Goal: Task Accomplishment & Management: Use online tool/utility

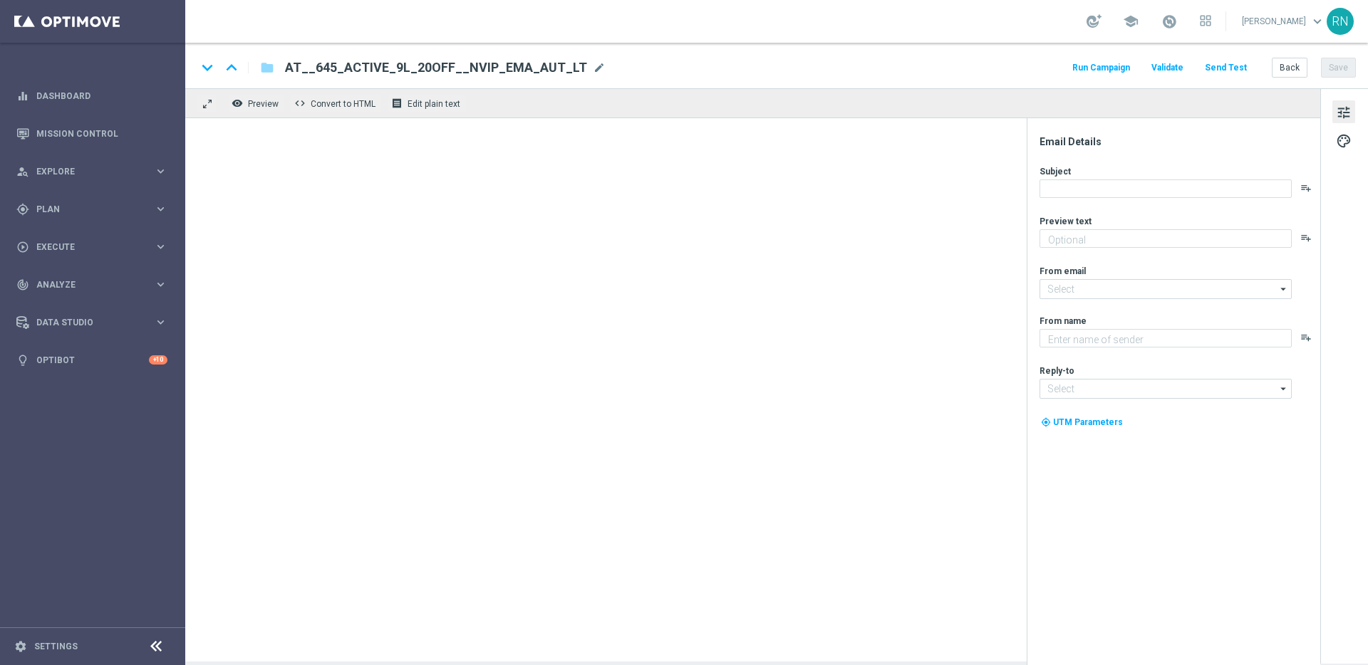
type textarea "20 % Rabatt auf's LOTTO 6 aus 45."
type textarea "Lottoland"
type input "mail@crm.lottoland.com"
type input "service@lottoland.com"
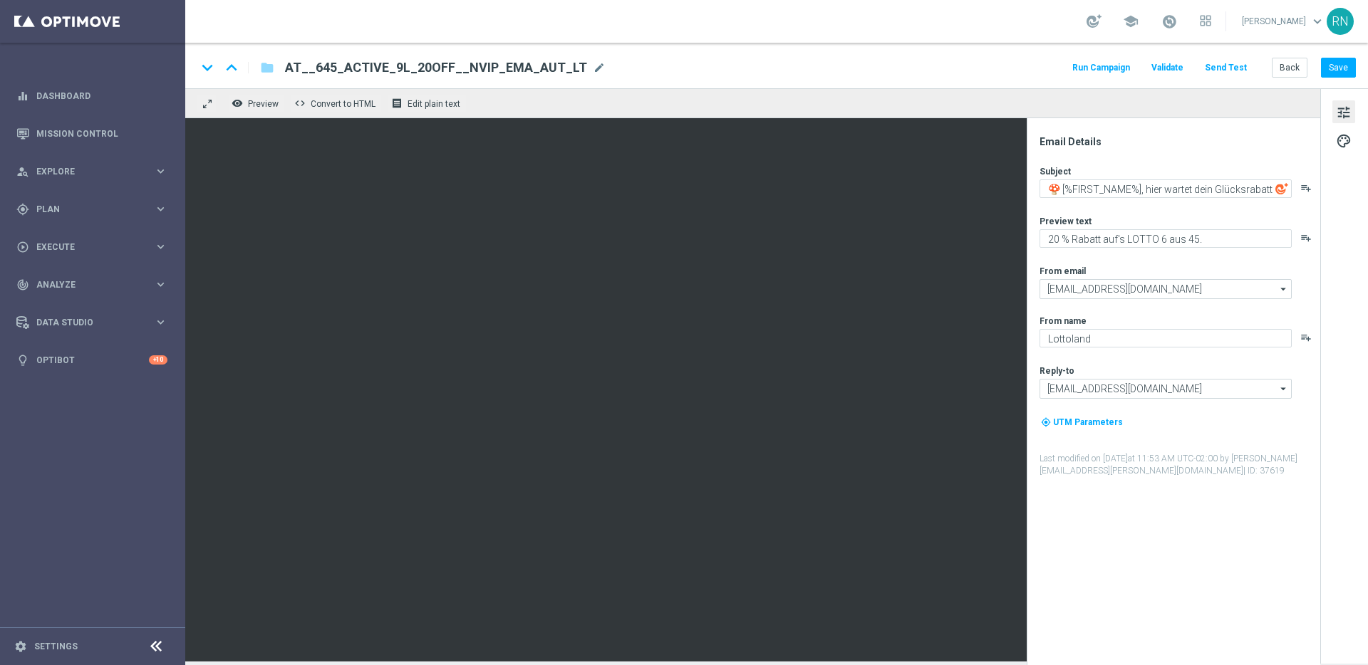
click at [1235, 71] on button "Send Test" at bounding box center [1226, 67] width 46 height 19
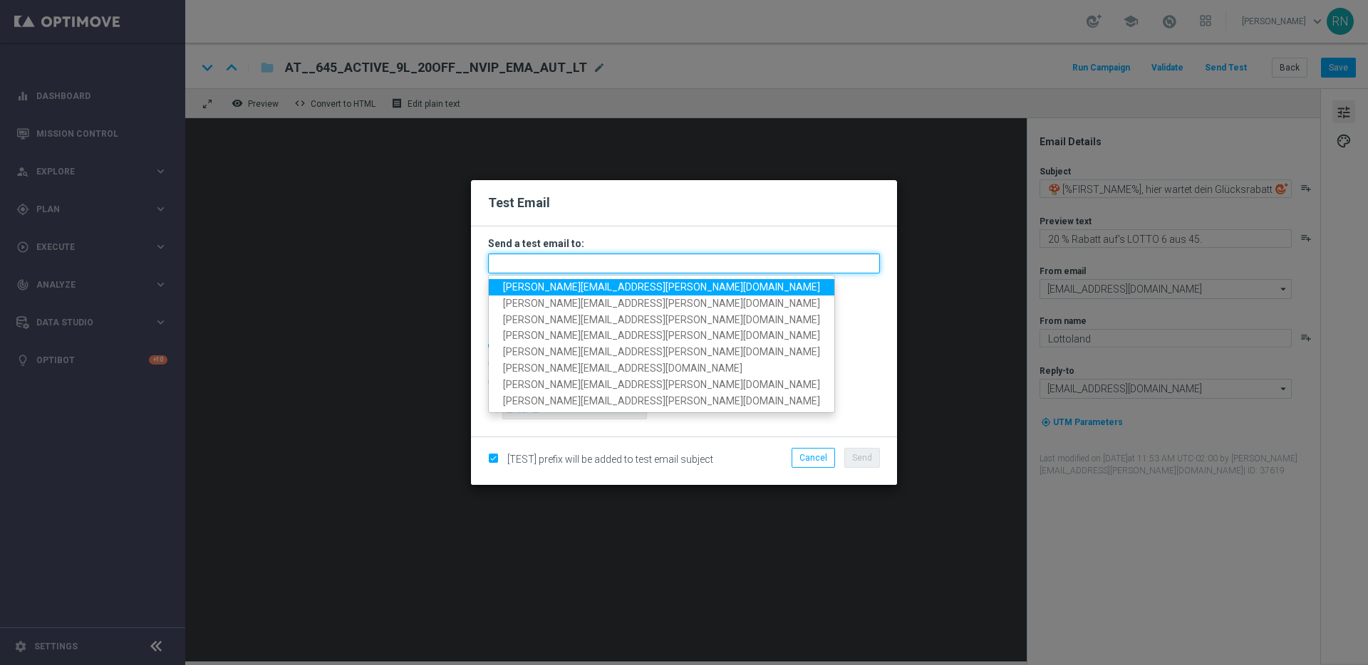
click at [643, 258] on input "text" at bounding box center [684, 264] width 392 height 20
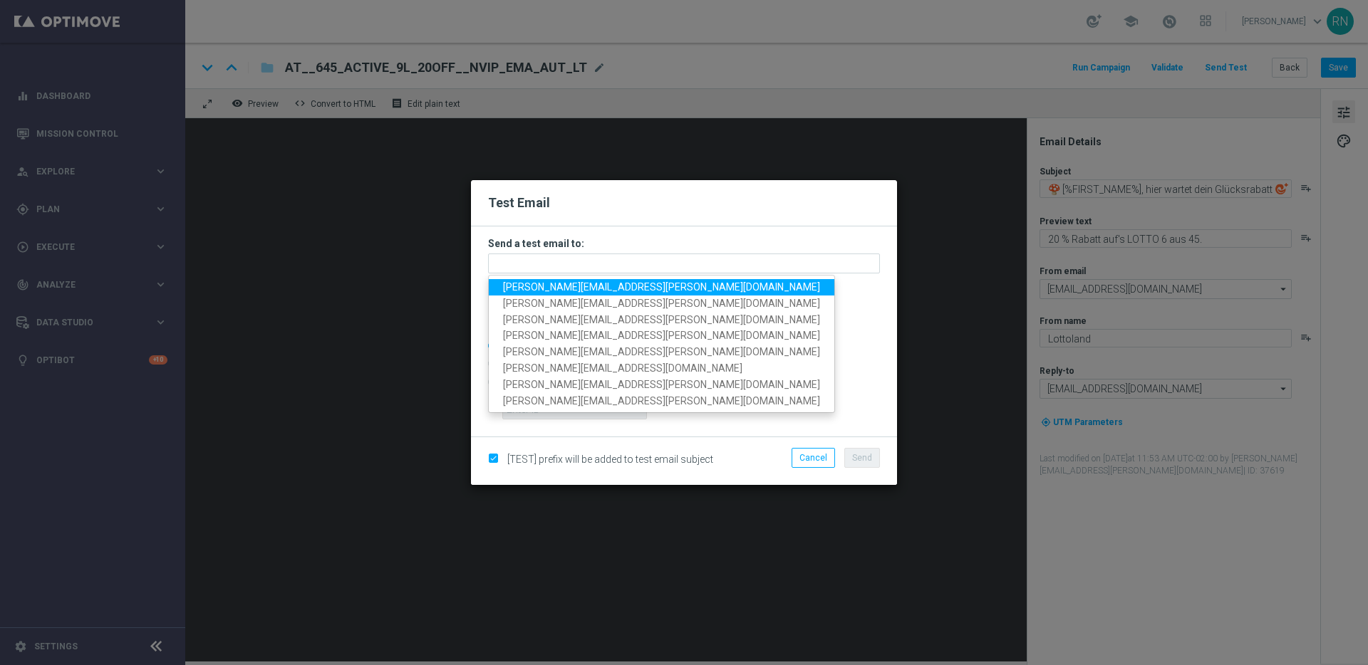
click at [634, 286] on span "[PERSON_NAME][EMAIL_ADDRESS][PERSON_NAME][DOMAIN_NAME]" at bounding box center [661, 286] width 317 height 11
type input "[PERSON_NAME][EMAIL_ADDRESS][PERSON_NAME][DOMAIN_NAME]"
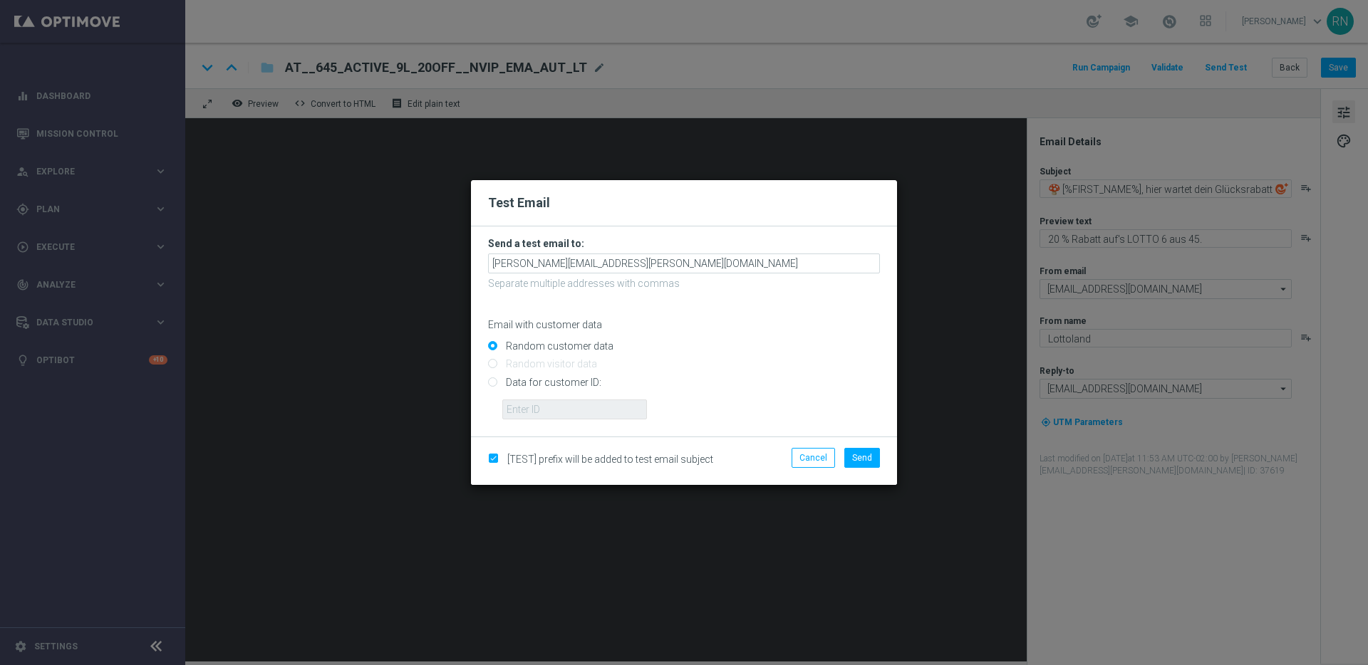
click at [537, 387] on input "Data for customer ID:" at bounding box center [684, 388] width 392 height 20
radio input "true"
click at [551, 409] on input "text" at bounding box center [574, 410] width 145 height 20
paste input "224105369"
type input "224105369"
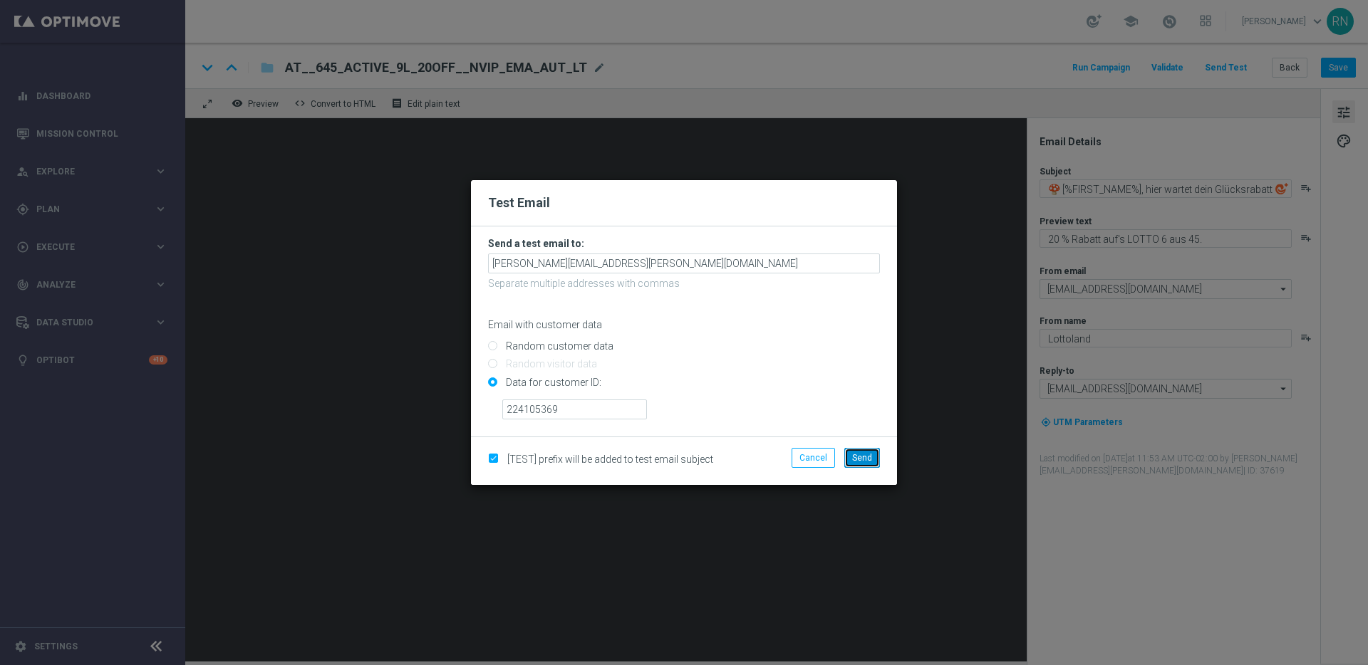
click at [861, 458] on span "Send" at bounding box center [862, 458] width 20 height 10
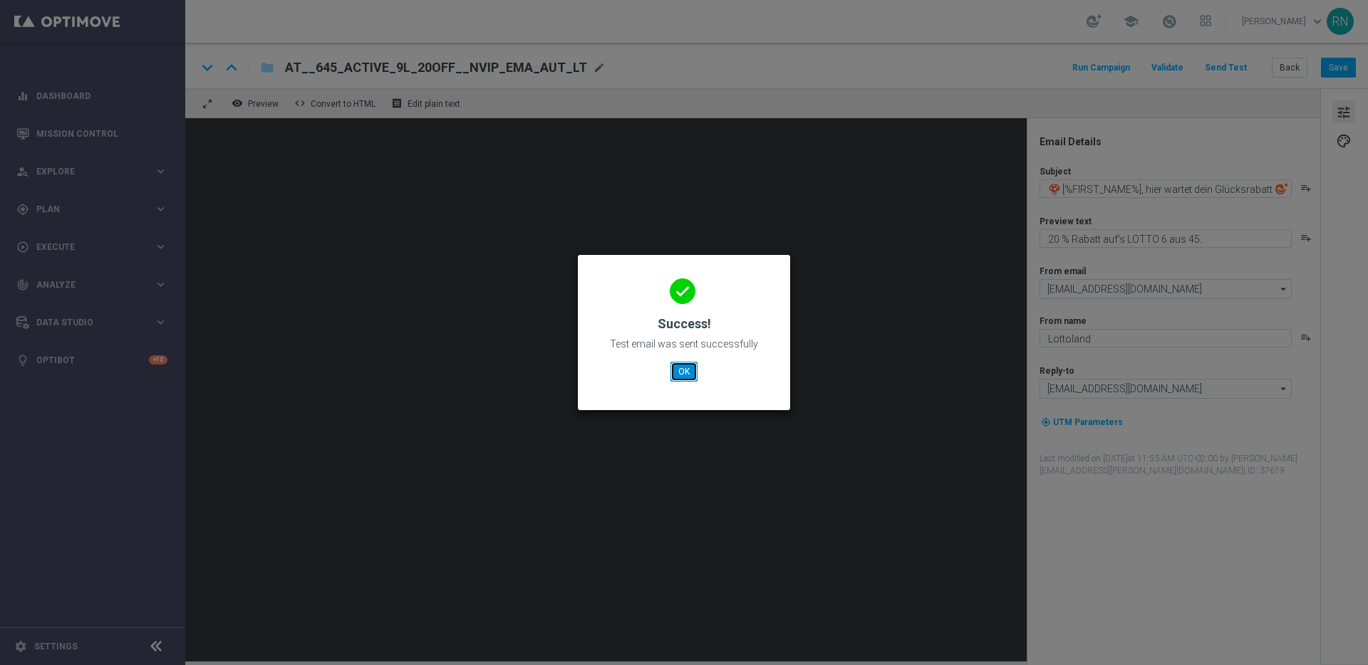
click at [681, 368] on button "OK" at bounding box center [683, 372] width 27 height 20
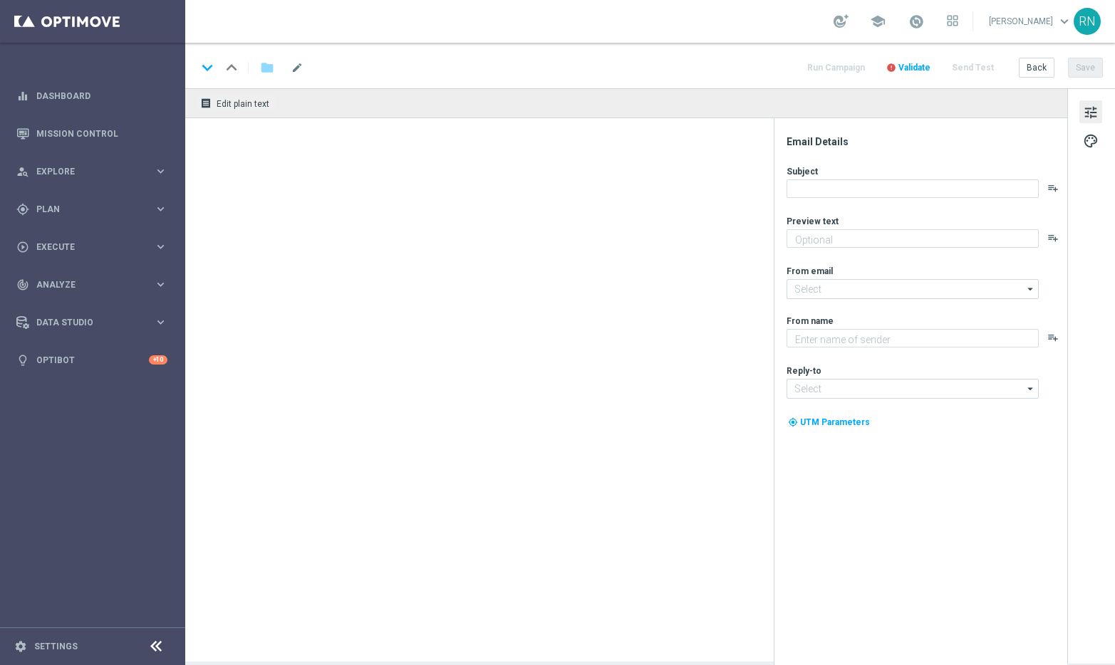
type textarea "20 % Rabatt auf's LOTTO 6 aus 45."
type textarea "Lottoland"
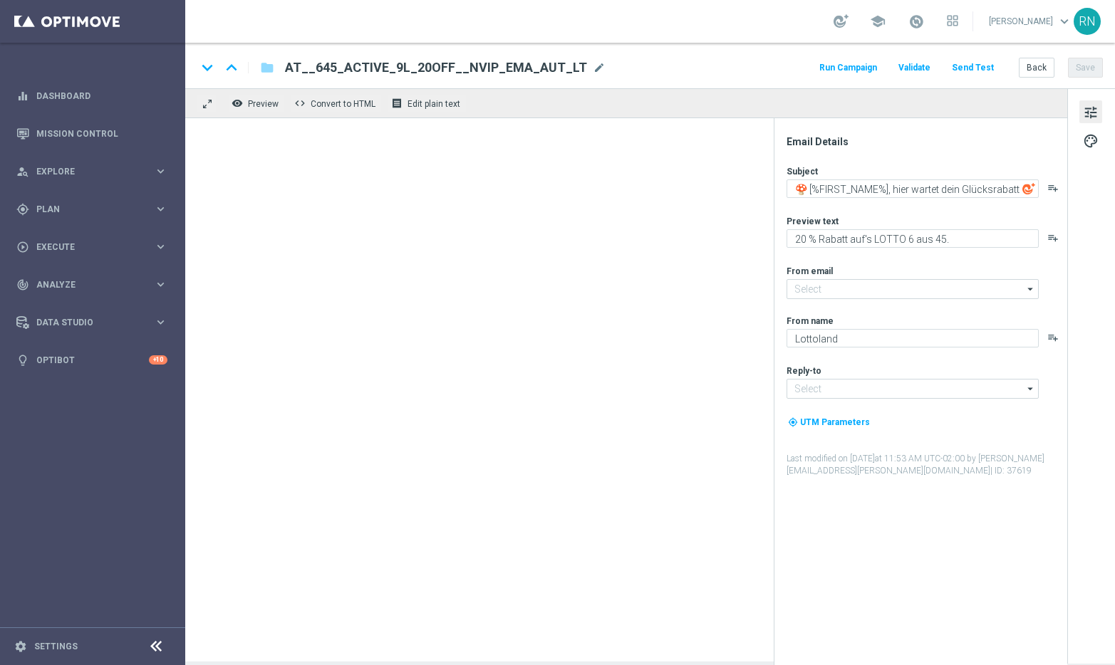
type input "mail@crm.lottoland.com"
type input "service@lottoland.com"
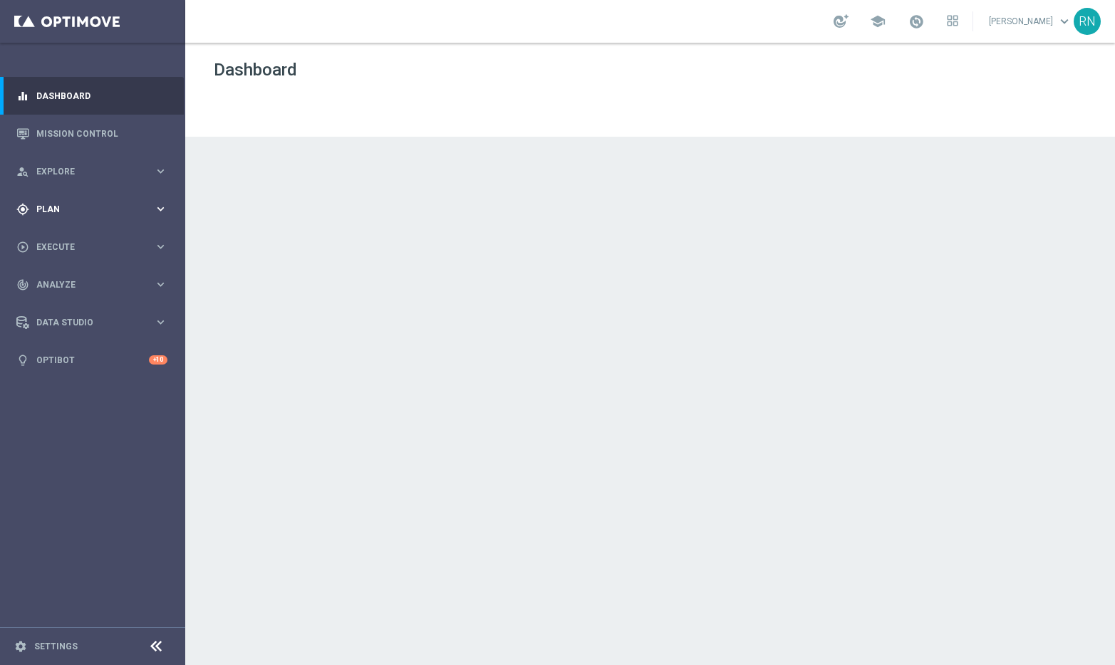
click at [157, 206] on icon "keyboard_arrow_right" at bounding box center [161, 209] width 14 height 14
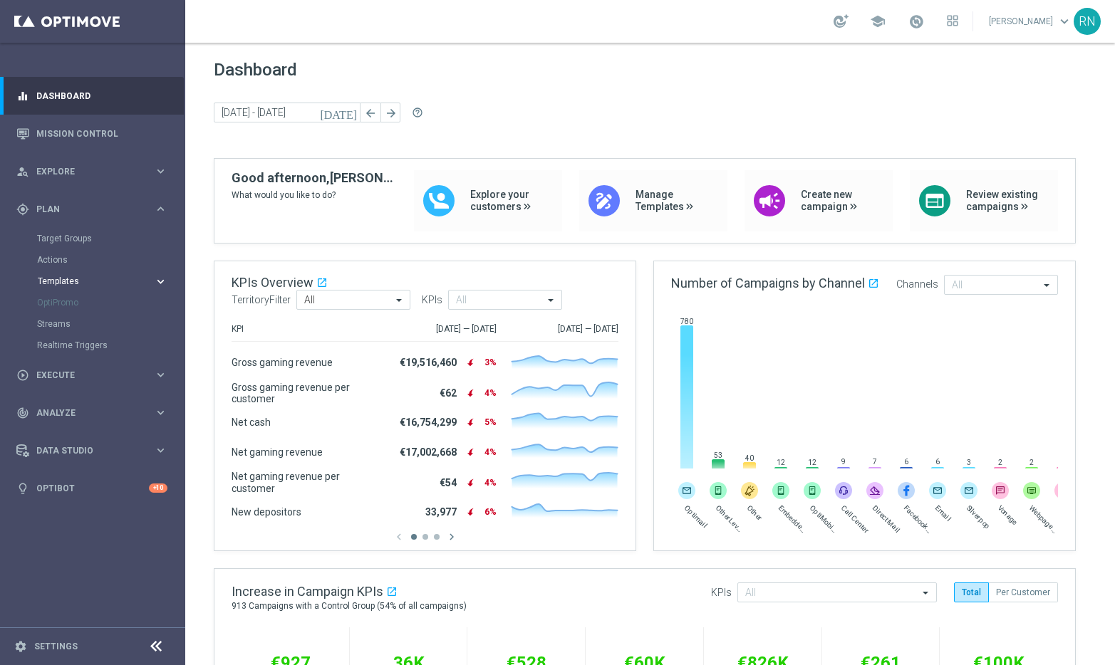
click at [76, 281] on span "Templates" at bounding box center [89, 281] width 102 height 9
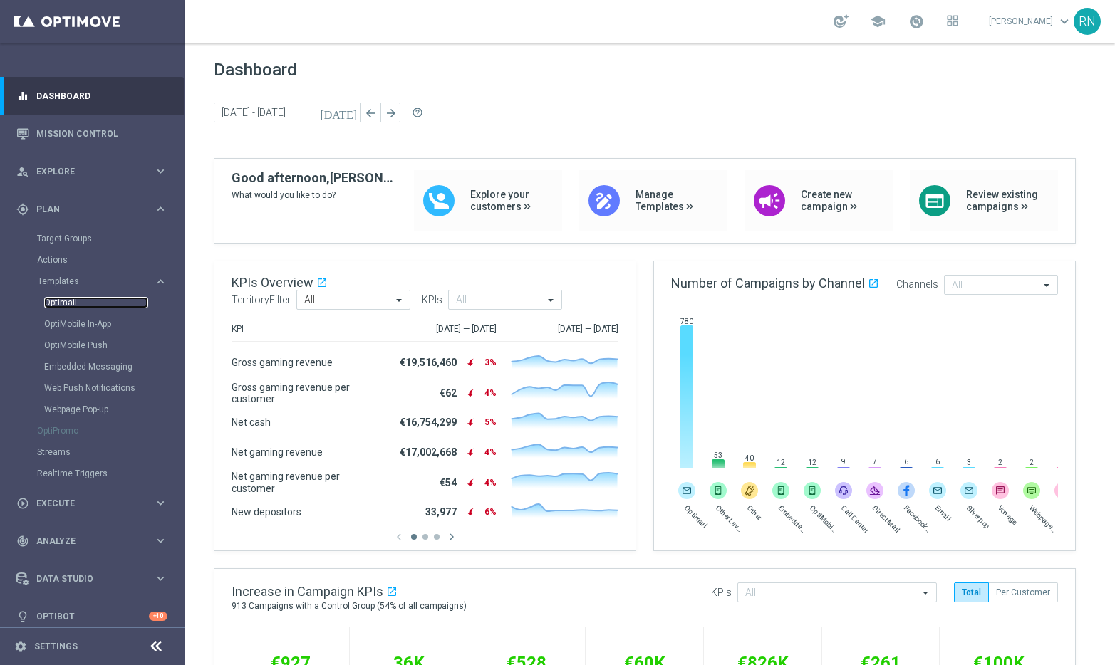
click at [76, 299] on link "Optimail" at bounding box center [96, 302] width 104 height 11
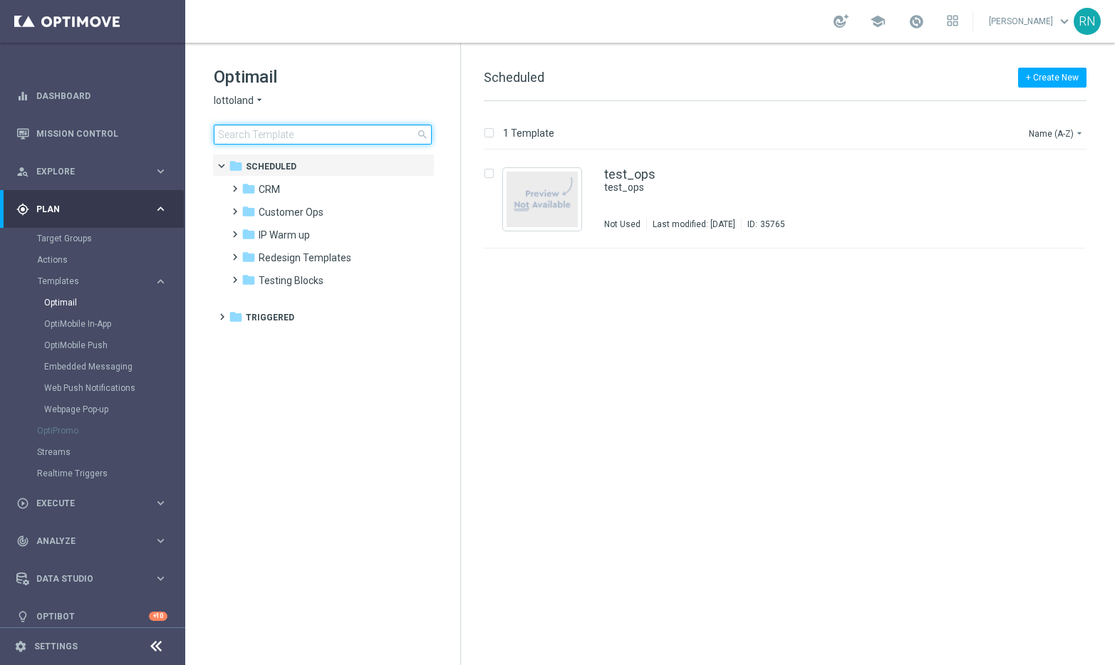
click at [324, 128] on input at bounding box center [323, 135] width 218 height 20
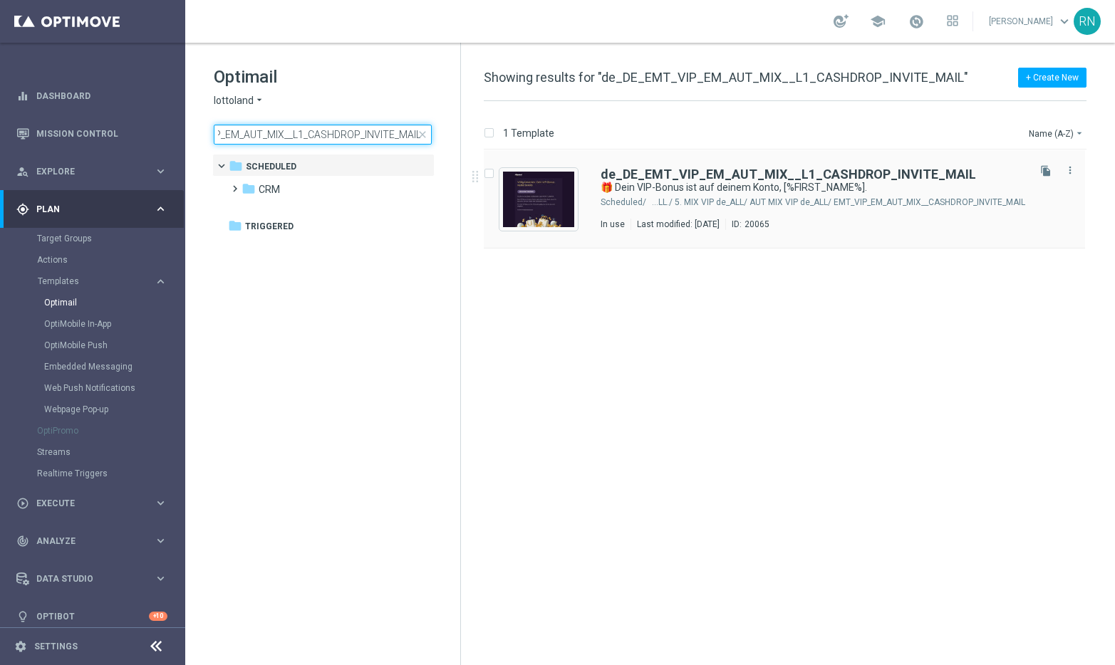
type input "de_DE_EMT_VIP_EM_AUT_MIX__L1_CASHDROP_INVITE_MAIL"
click at [538, 206] on img "Press SPACE to select this row." at bounding box center [538, 200] width 71 height 56
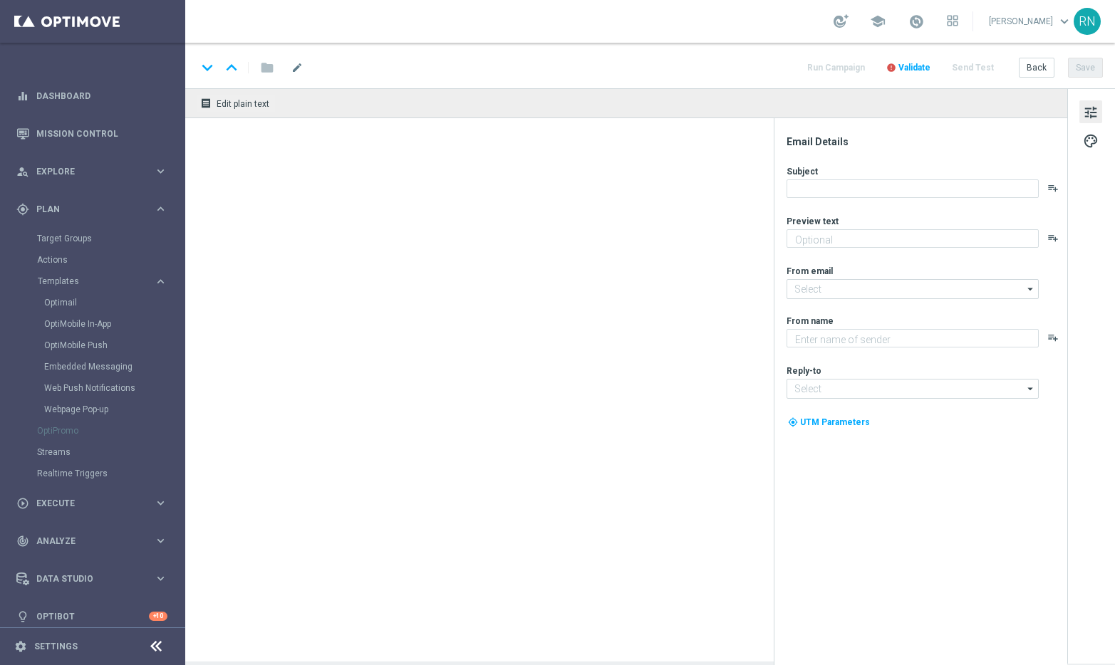
type textarea "Völlig kostenlos: Jetzt gratis Lotto, Spiele oder Sportwetten spielen."
type input "[EMAIL_ADDRESS][DOMAIN_NAME]"
type textarea "Millionaires' Club"
type input "vip@lottoland.com"
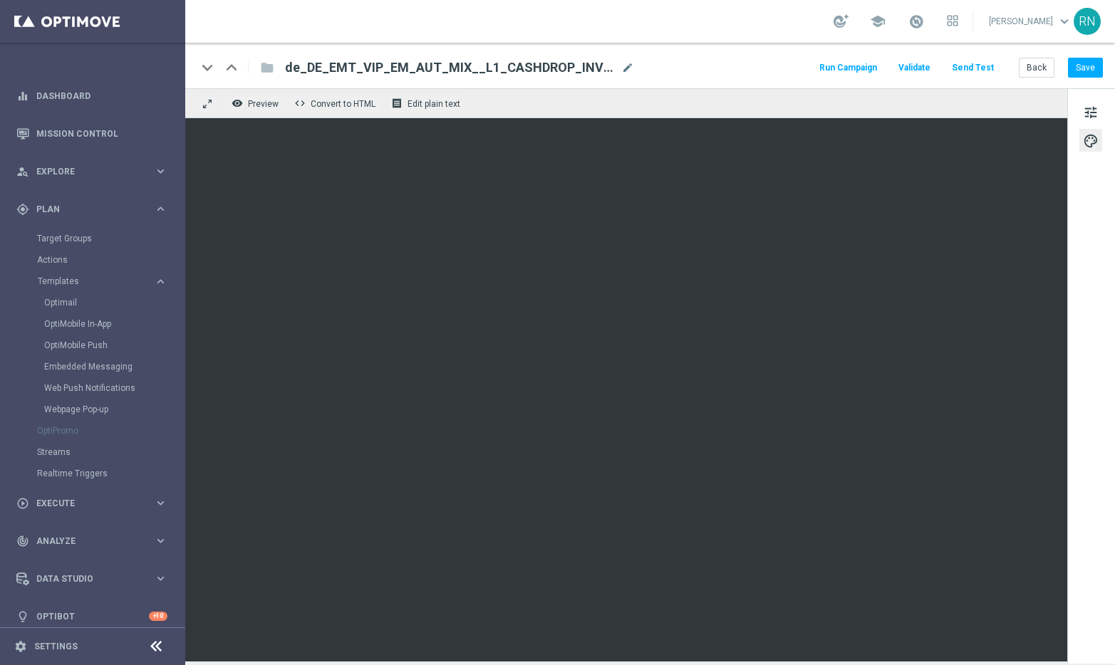
click at [789, 59] on div "keyboard_arrow_down keyboard_arrow_up folder de_DE_EMT_VIP_EM_AUT_MIX__L1_CASHD…" at bounding box center [650, 67] width 906 height 19
click at [735, 64] on div "keyboard_arrow_down keyboard_arrow_up folder de_DE_EMT_VIP_EM_AUT_MIX__L1_CASHD…" at bounding box center [650, 67] width 906 height 19
click at [755, 61] on div "keyboard_arrow_down keyboard_arrow_up folder de_DE_EMT_VIP_EM_AUT_MIX__L1_CASHD…" at bounding box center [650, 67] width 906 height 19
click at [842, 110] on div "remove_red_eye Preview code Convert to HTML receipt Edit plain text" at bounding box center [626, 103] width 882 height 30
click at [966, 69] on button "Send Test" at bounding box center [973, 67] width 46 height 19
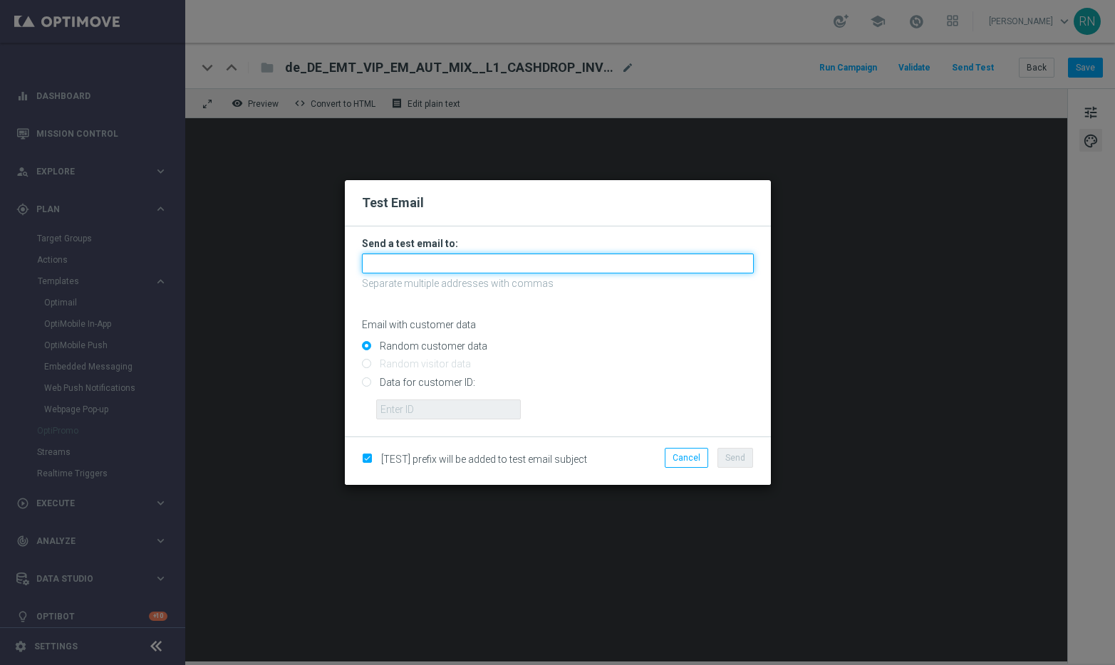
click at [457, 265] on input "text" at bounding box center [558, 264] width 392 height 20
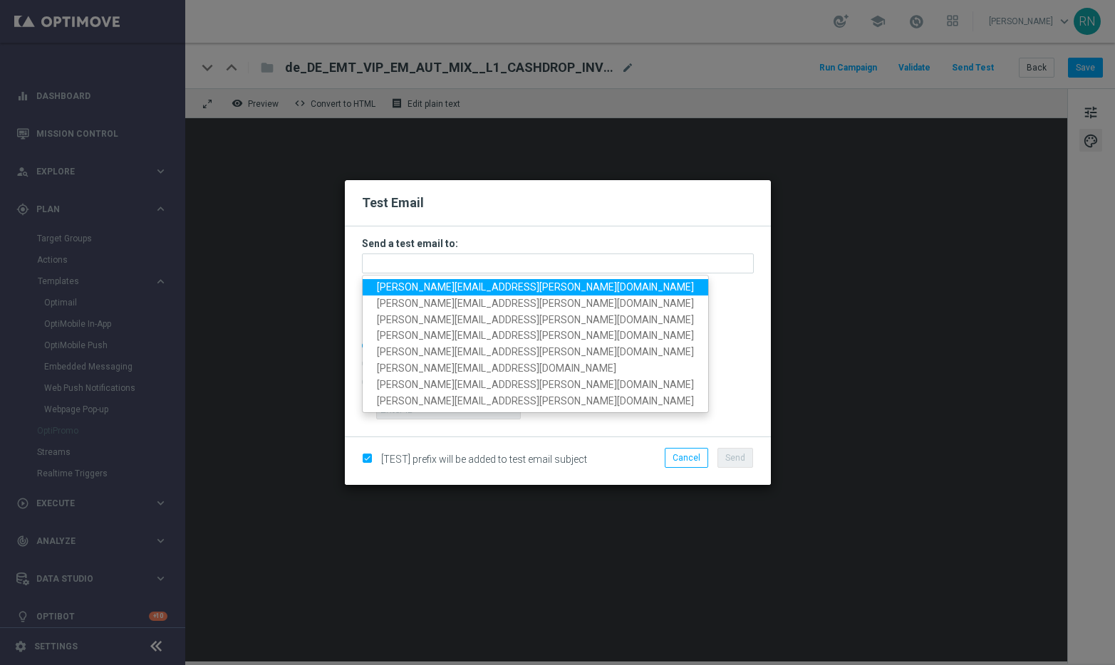
click at [460, 284] on span "[PERSON_NAME][EMAIL_ADDRESS][PERSON_NAME][DOMAIN_NAME]" at bounding box center [535, 286] width 317 height 11
type input "[PERSON_NAME][EMAIL_ADDRESS][PERSON_NAME][DOMAIN_NAME]"
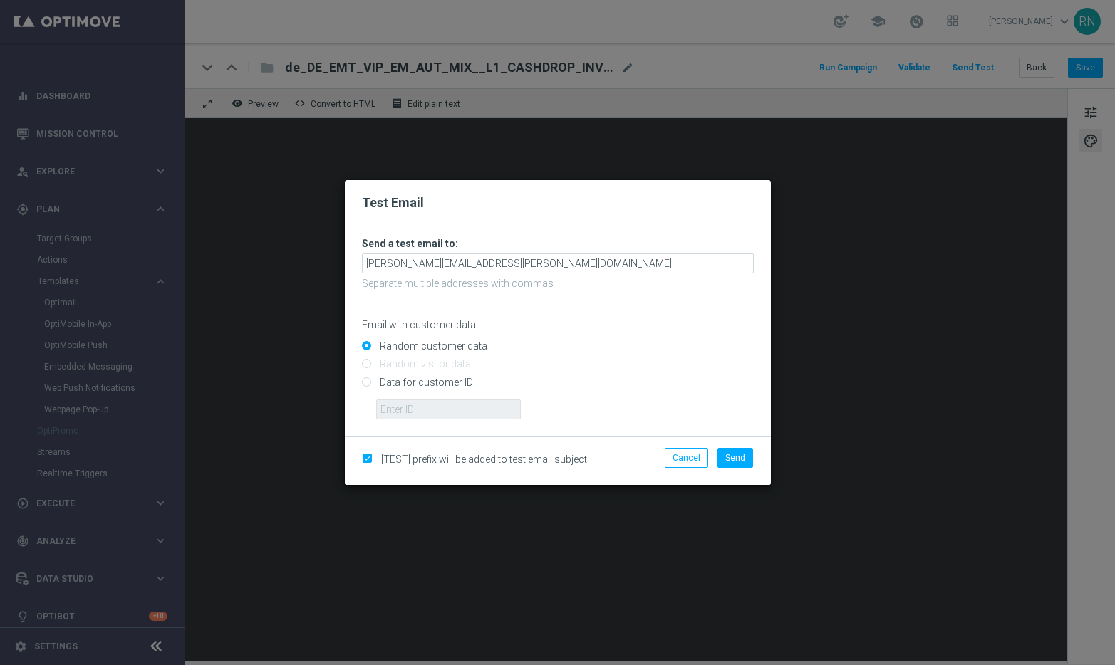
click at [411, 384] on input "Data for customer ID:" at bounding box center [558, 388] width 392 height 20
radio input "true"
click at [425, 412] on input "text" at bounding box center [448, 410] width 145 height 20
click at [477, 408] on input "text" at bounding box center [448, 410] width 145 height 20
paste input "224105369"
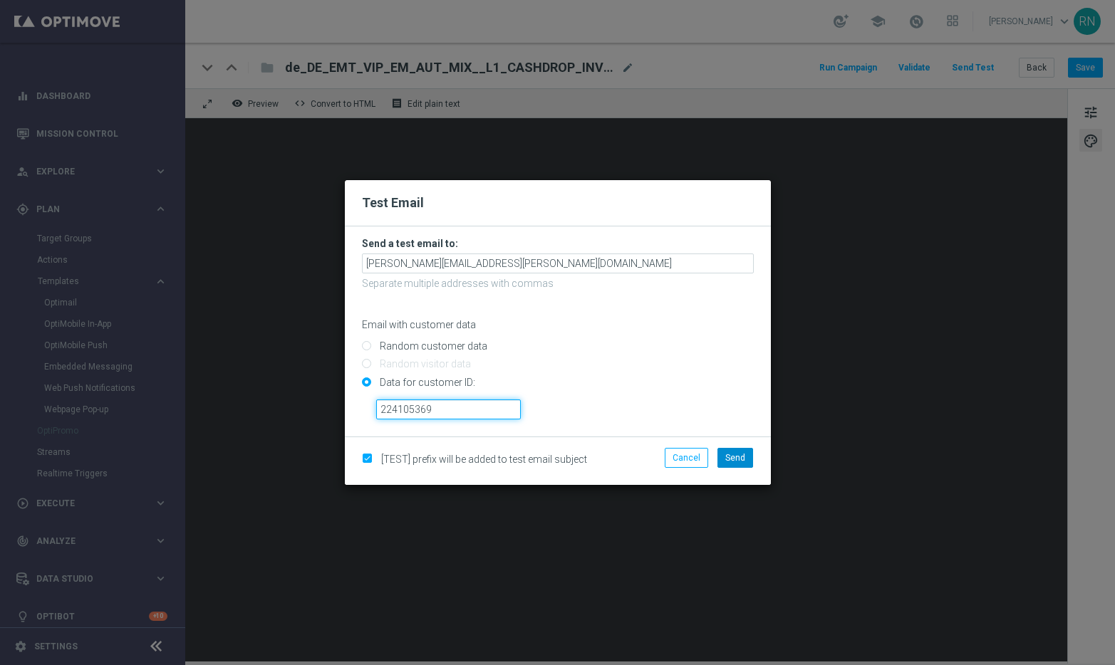
type input "224105369"
click at [741, 455] on span "Send" at bounding box center [735, 458] width 20 height 10
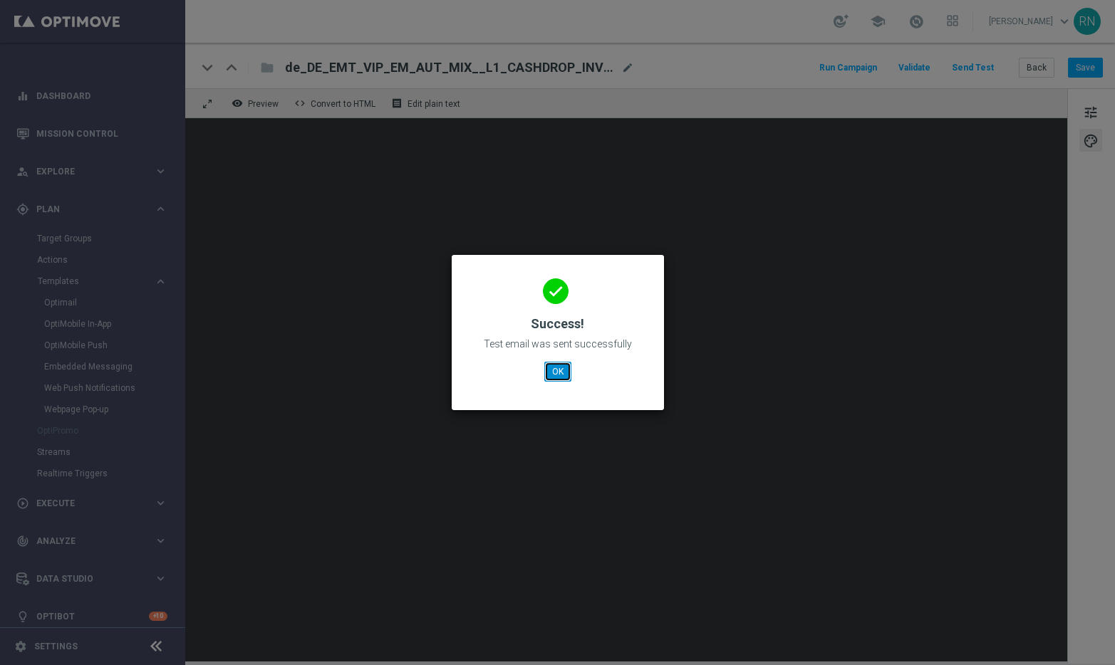
click at [554, 369] on button "OK" at bounding box center [557, 372] width 27 height 20
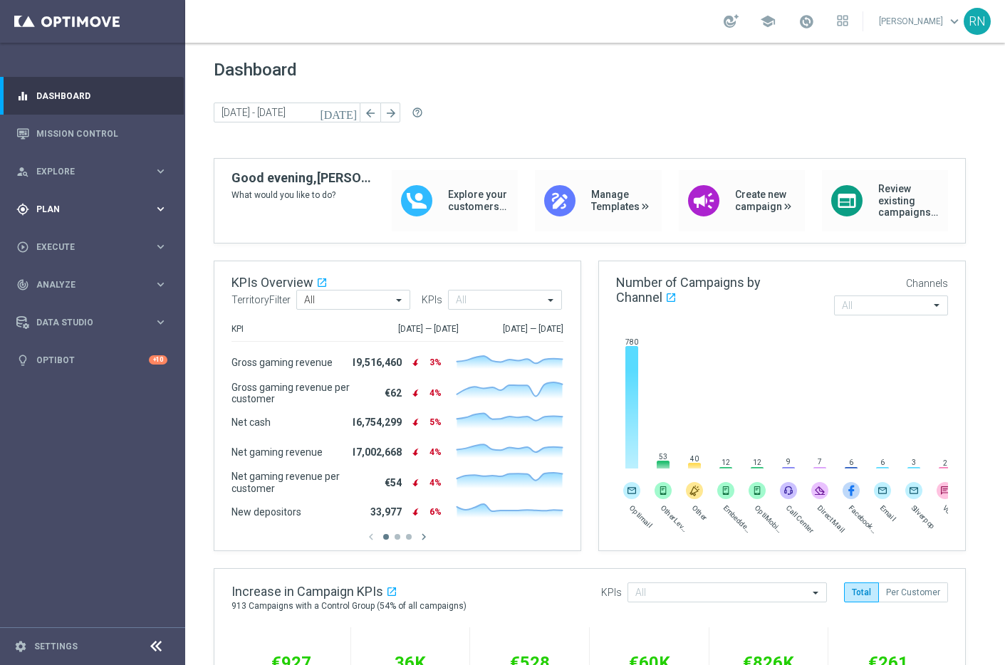
click at [156, 207] on icon "keyboard_arrow_right" at bounding box center [161, 209] width 14 height 14
click at [82, 282] on span "Templates" at bounding box center [89, 281] width 102 height 9
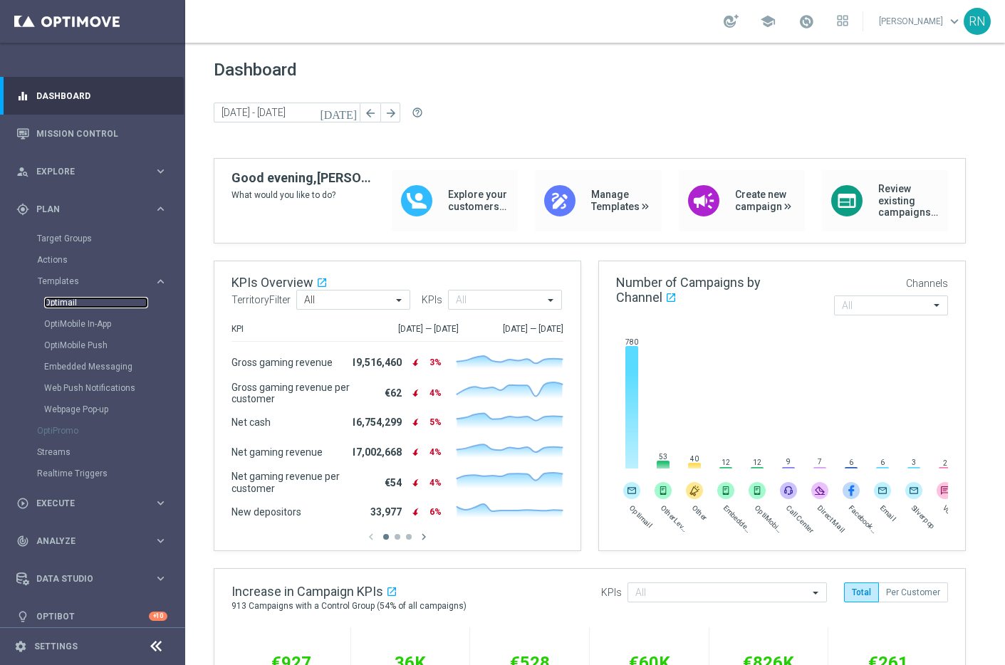
click at [78, 300] on link "Optimail" at bounding box center [96, 302] width 104 height 11
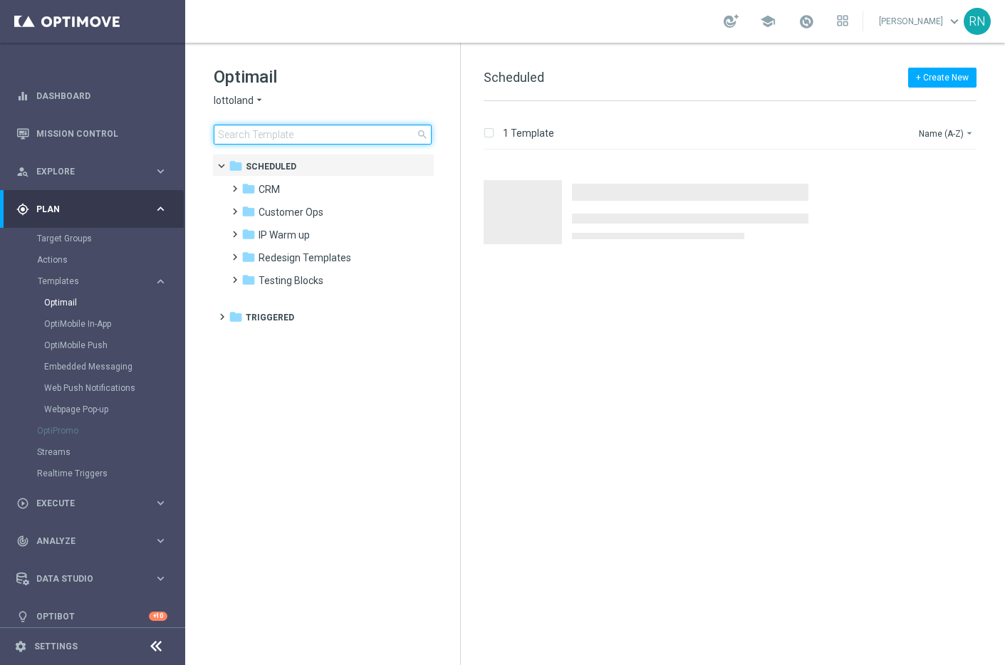
click at [333, 130] on input at bounding box center [323, 135] width 218 height 20
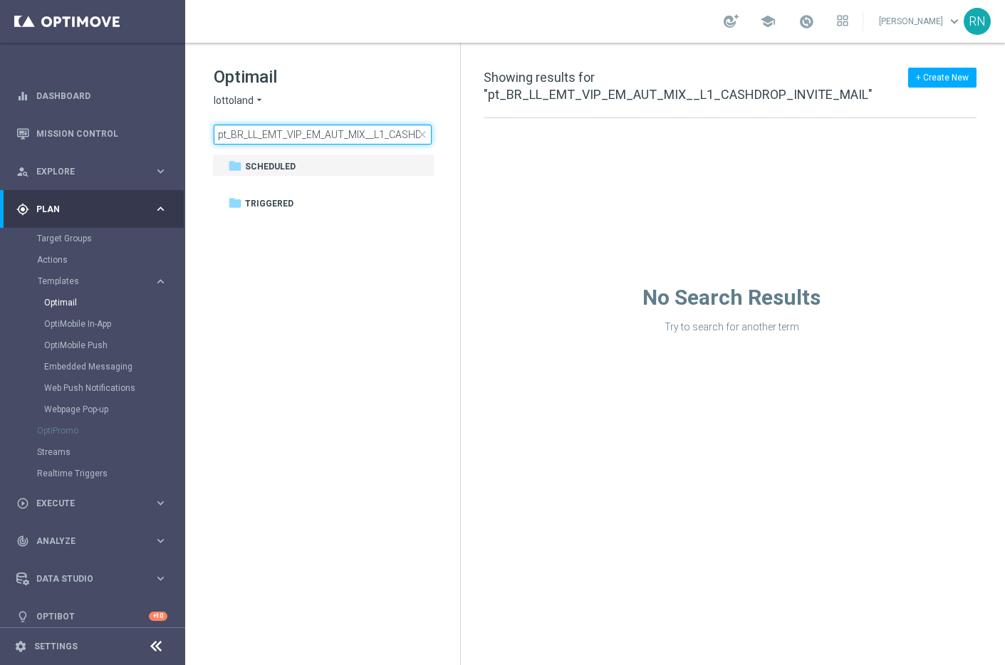
drag, startPoint x: 378, startPoint y: 135, endPoint x: 209, endPoint y: 125, distance: 168.4
click at [209, 125] on div "Optimail lottoland arrow_drop_down × lottoland pt_BR_LL_EMT_VIP_EM_AUT_MIX__L1_…" at bounding box center [322, 141] width 275 height 196
type input "pt_BR_LL_EMT_VIP_EM_AUT_MIX__L1_CASHDROP_INVITE_MAIL"
click at [304, 311] on tree-viewport "folder Scheduled more_vert folder Triggered more_vert" at bounding box center [335, 408] width 247 height 509
click at [53, 303] on link "Optimail" at bounding box center [96, 302] width 104 height 11
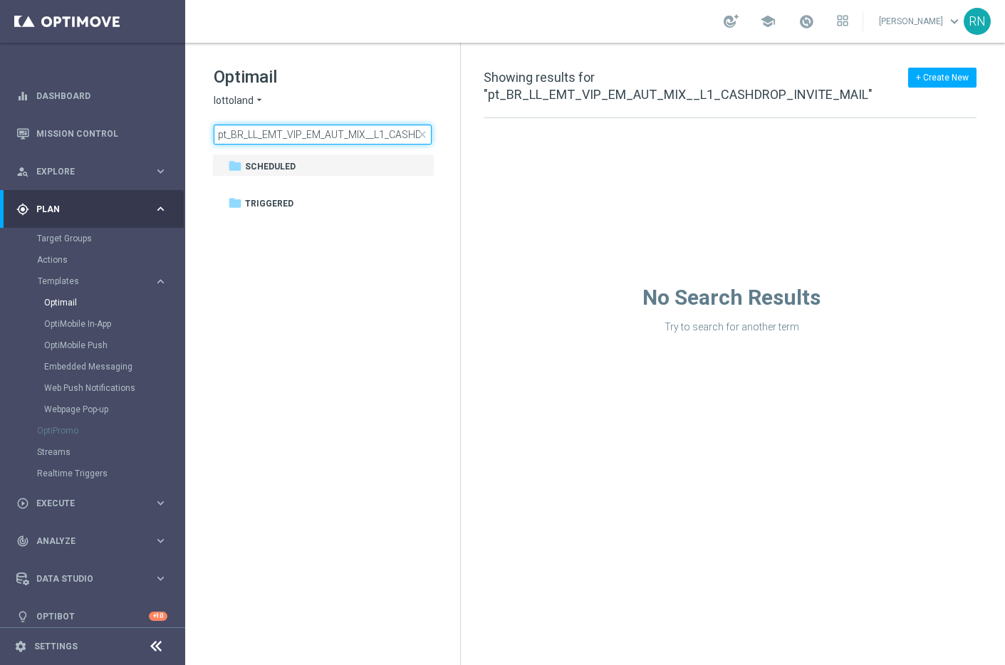
click at [367, 133] on input "pt_BR_LL_EMT_VIP_EM_AUT_MIX__L1_CASHDROP_INVITE_MAIL" at bounding box center [323, 135] width 218 height 20
click at [366, 133] on input "pt_BR_LL_EMT_VIP_EM_AUT_MIX__L1_CASHDROP_INVITE_MAIL" at bounding box center [323, 135] width 218 height 20
click at [422, 135] on span "close" at bounding box center [422, 134] width 11 height 11
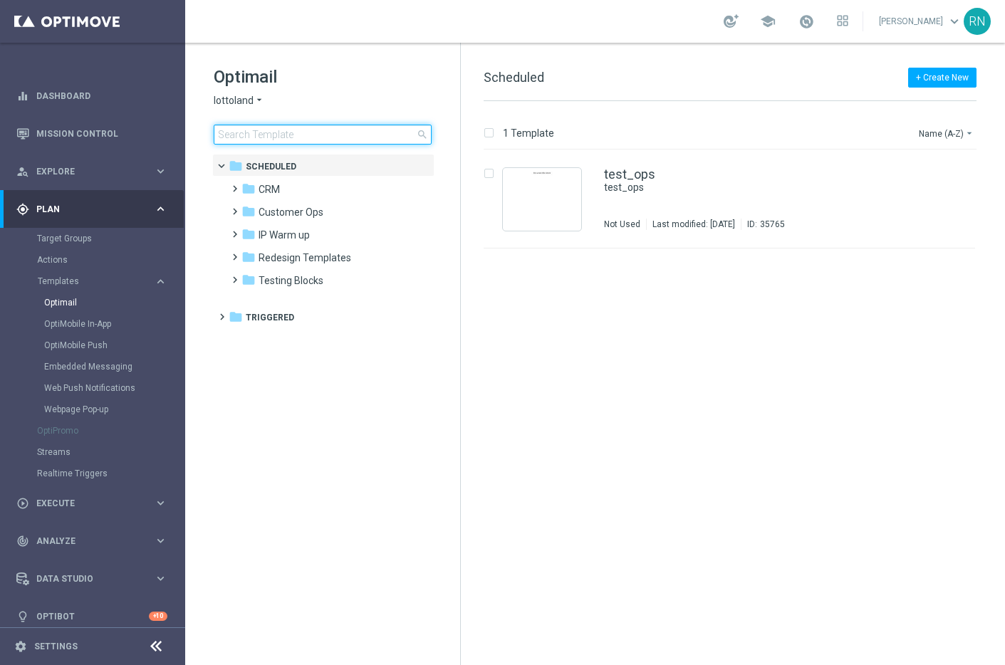
click at [317, 132] on input at bounding box center [323, 135] width 218 height 20
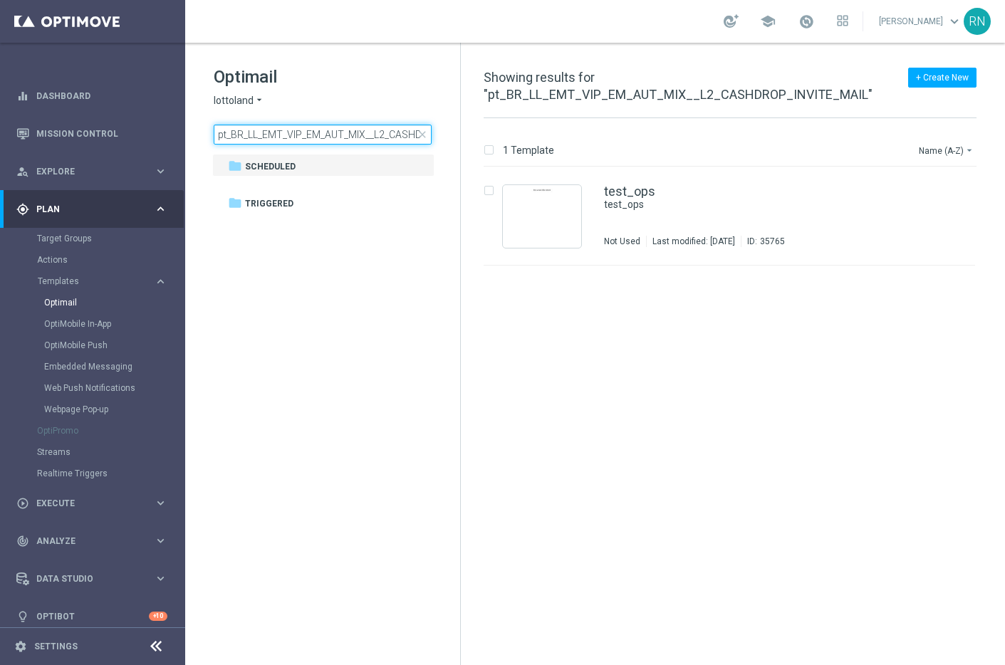
scroll to position [0, 81]
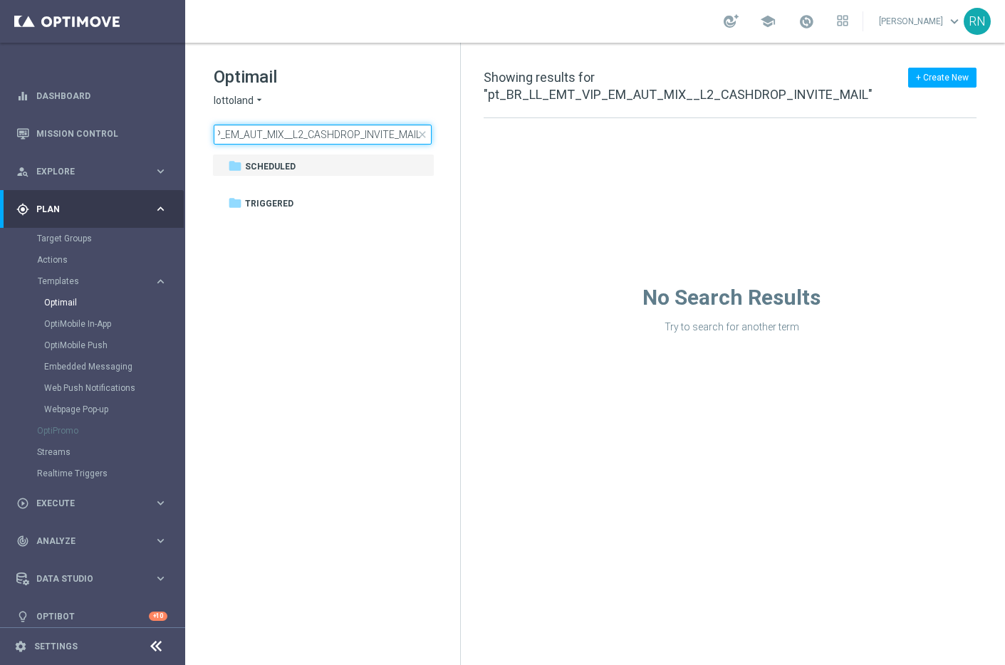
type input "pt_BR_LL_EMT_VIP_EM_AUT_MIX__L2_CASHDROP_INVITE_MAIL"
click at [424, 136] on span "close" at bounding box center [422, 134] width 11 height 11
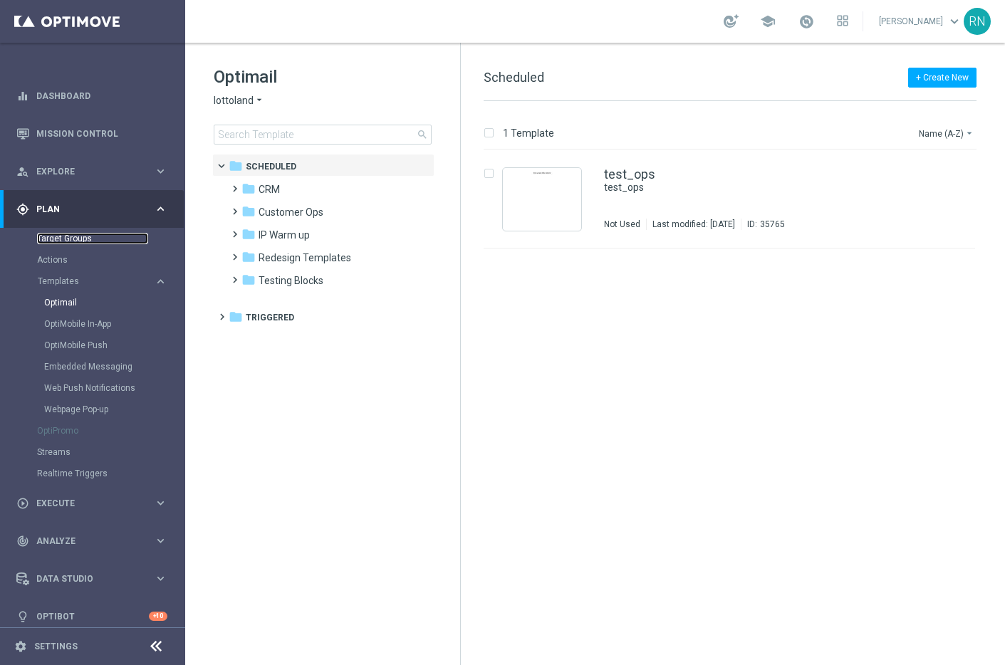
click at [81, 239] on link "Target Groups" at bounding box center [92, 238] width 111 height 11
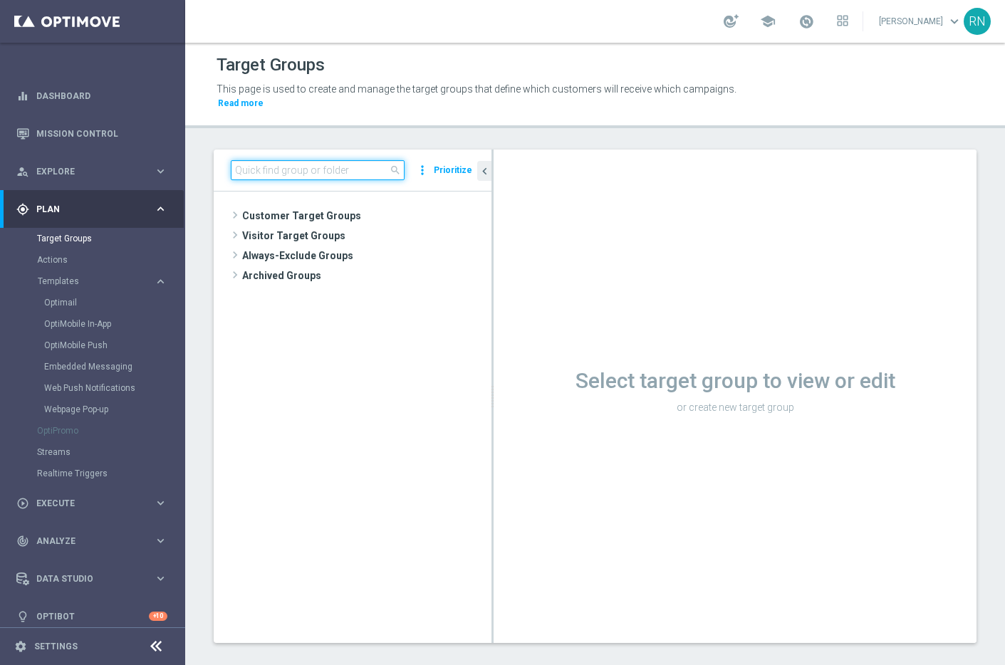
click at [319, 172] on input at bounding box center [318, 170] width 174 height 20
paste input "pt_BR_LL_TGT_VIP_EM_AUT_MIX__L1_CASHDROP_INVITE"
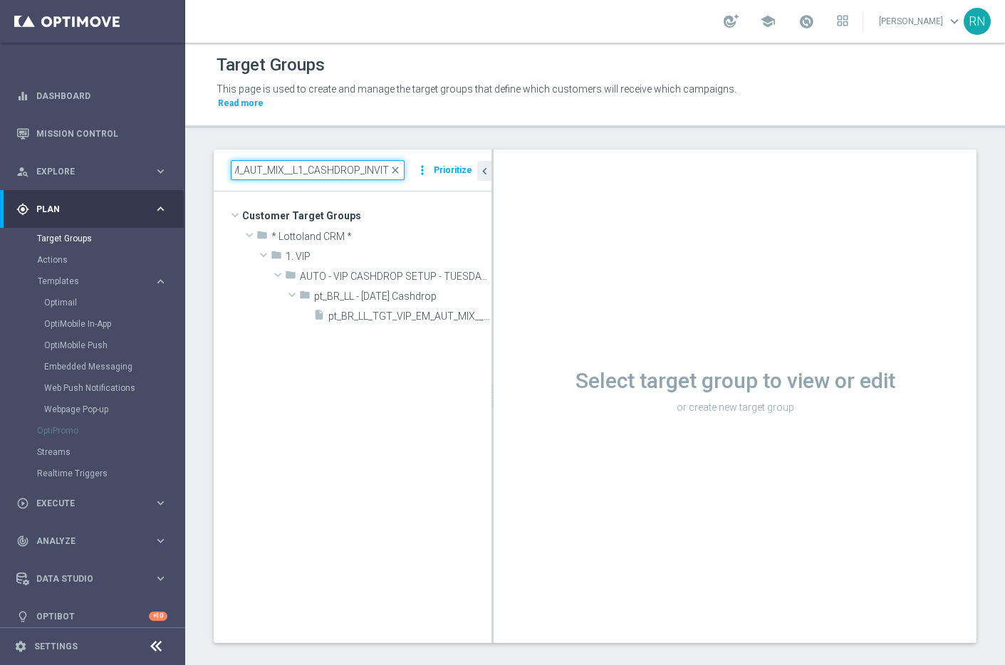
type input "pt_BR_LL_TGT_VIP_EM_AUT_MIX__L1_CASHDROP_INVITE"
click at [418, 318] on span "pt_BR_LL_TGT_VIP_EM_AUT_MIX__L1_CASHDROP_INVITE" at bounding box center [393, 317] width 131 height 12
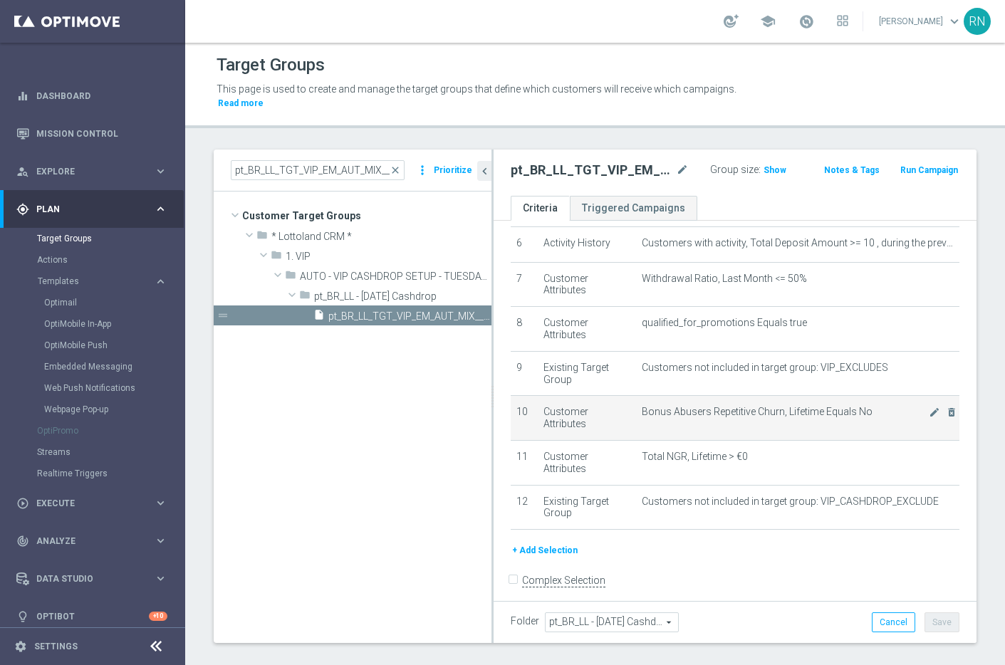
scroll to position [276, 0]
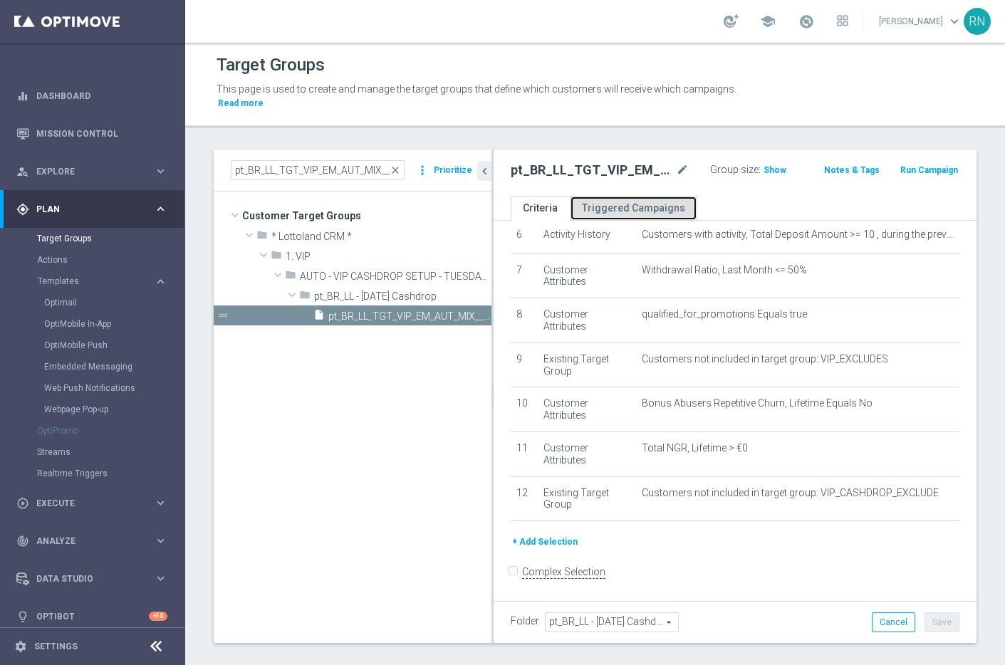
click at [650, 212] on link "Triggered Campaigns" at bounding box center [634, 208] width 128 height 25
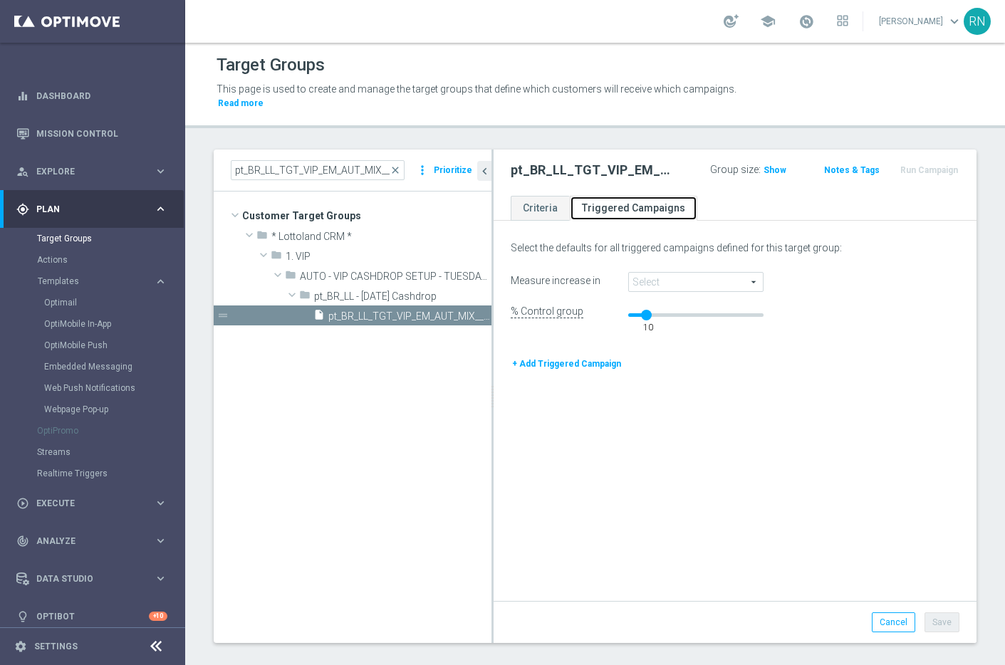
scroll to position [0, 0]
click at [541, 206] on link "Criteria" at bounding box center [540, 208] width 59 height 25
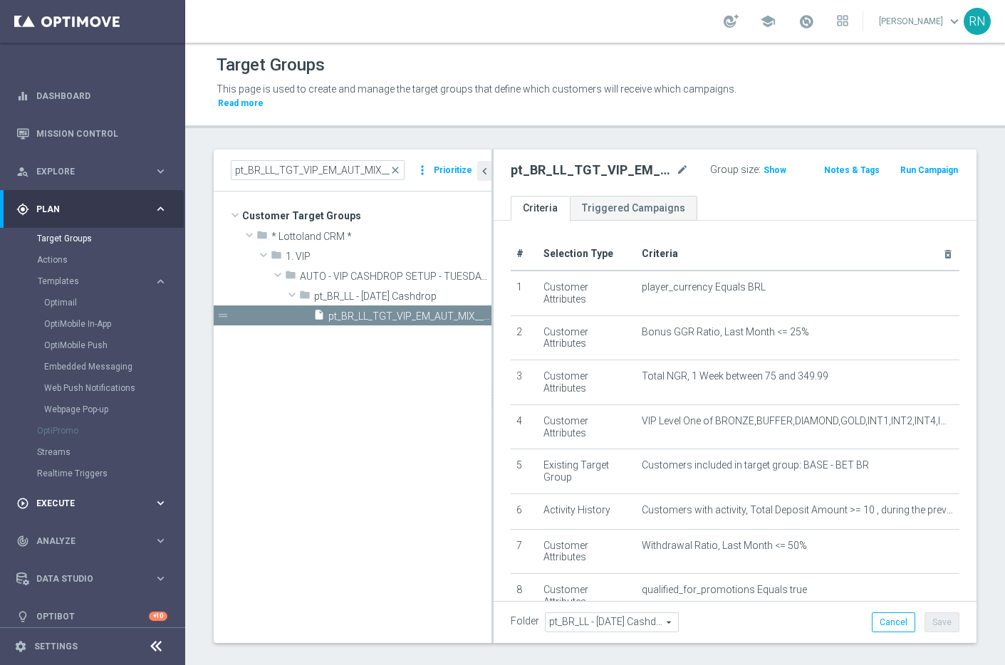
click at [98, 507] on div "play_circle_outline Execute" at bounding box center [85, 503] width 138 height 13
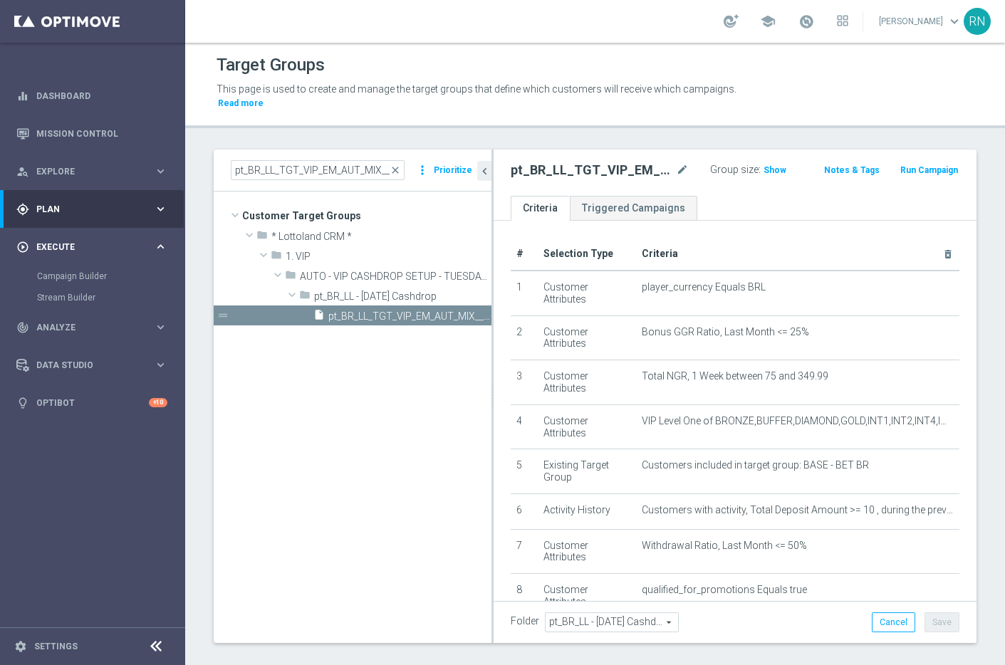
click at [156, 247] on icon "keyboard_arrow_right" at bounding box center [161, 247] width 14 height 14
click at [818, 103] on div "This page is used to create and manage the target groups that define which cust…" at bounding box center [595, 97] width 779 height 36
click at [769, 167] on span "Show" at bounding box center [775, 170] width 23 height 10
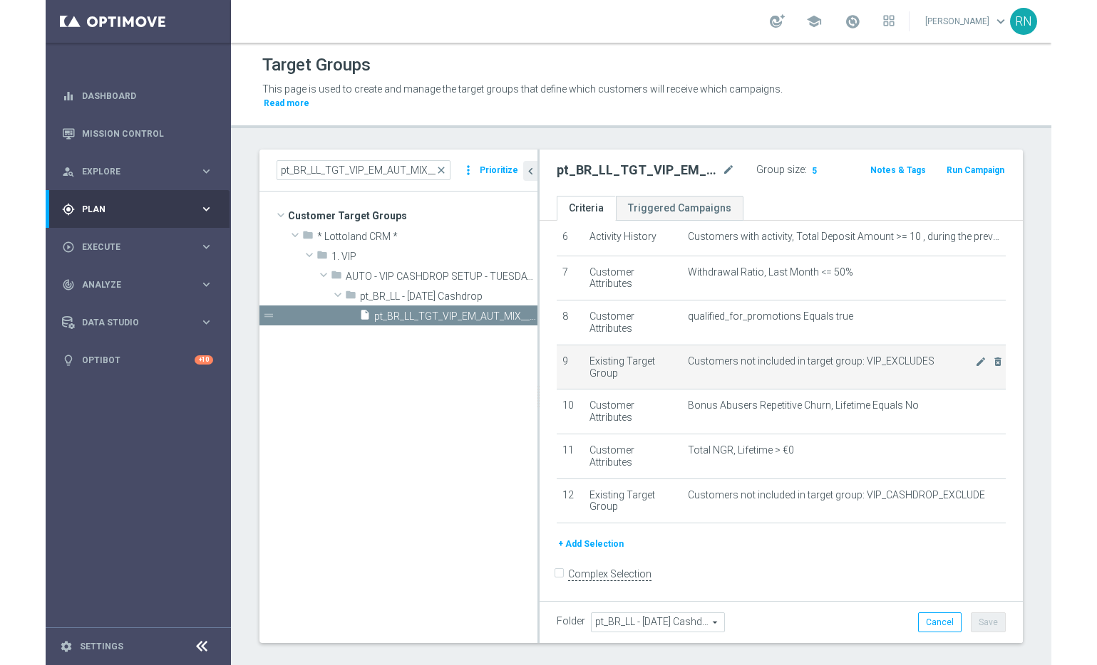
scroll to position [276, 0]
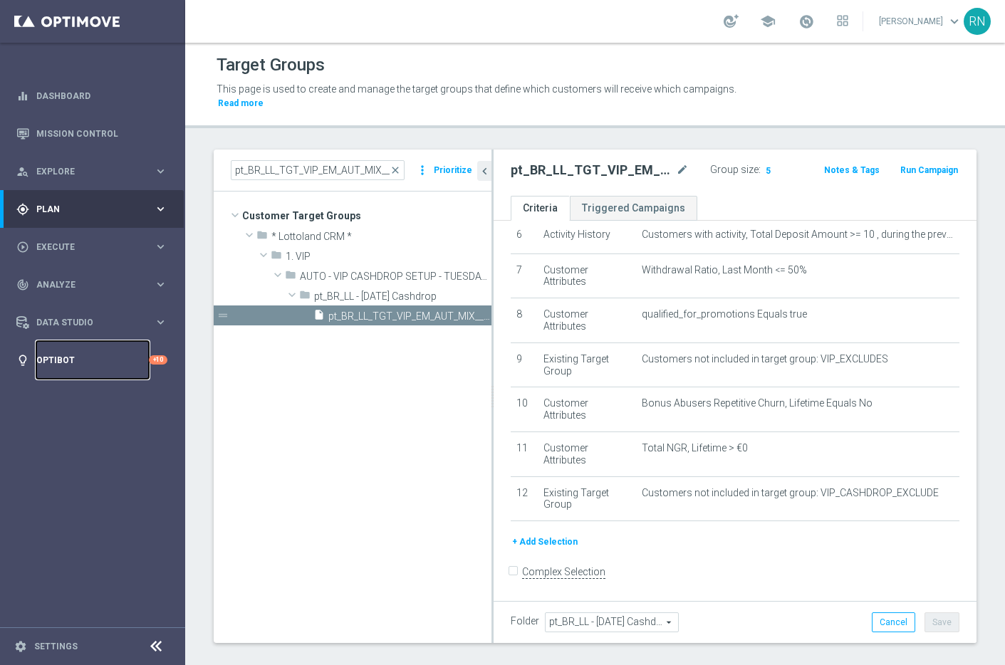
click at [54, 361] on link "Optibot" at bounding box center [92, 360] width 113 height 38
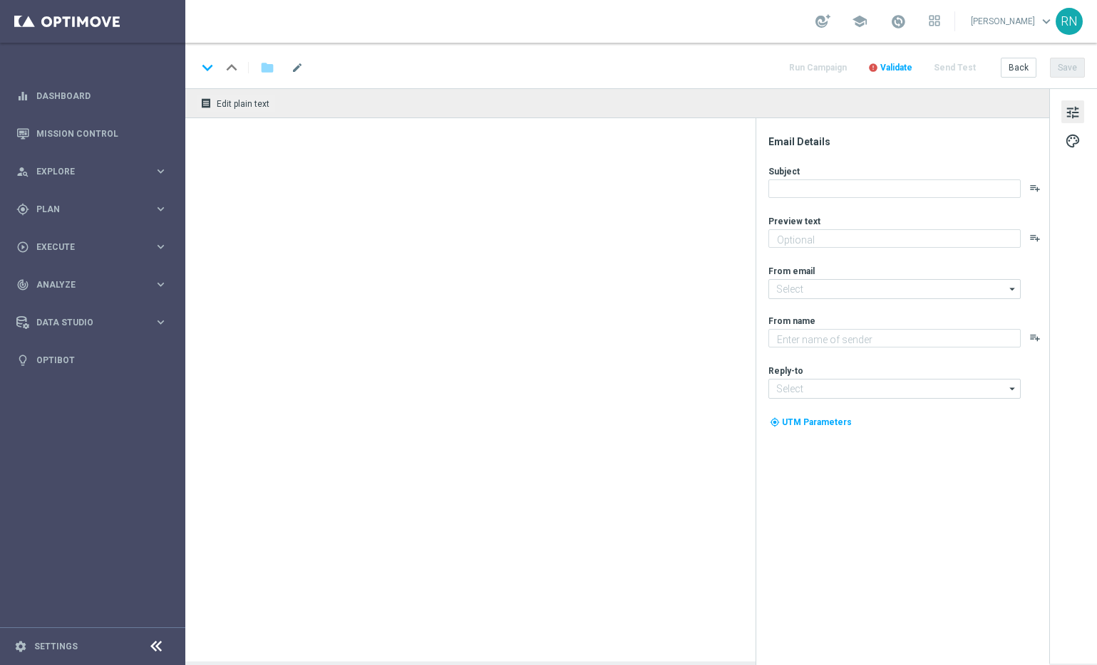
type textarea "20 % Rabatt auf's LOTTO 6 aus 45."
type textarea "Lottoland"
type input "[EMAIL_ADDRESS][DOMAIN_NAME]"
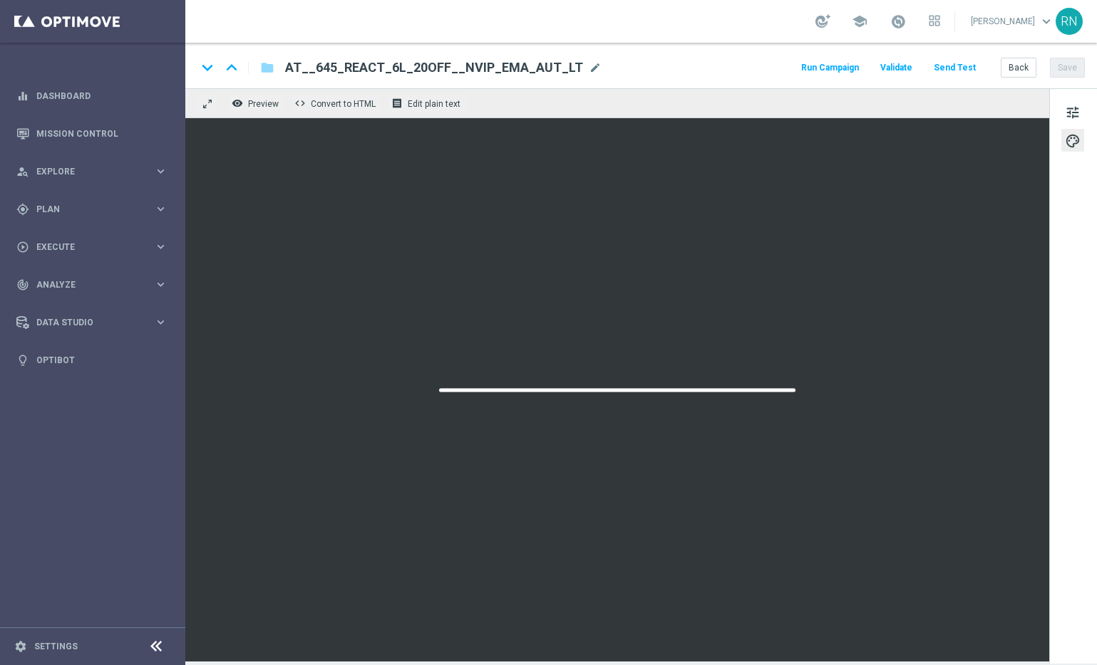
click at [950, 67] on button "Send Test" at bounding box center [954, 67] width 46 height 19
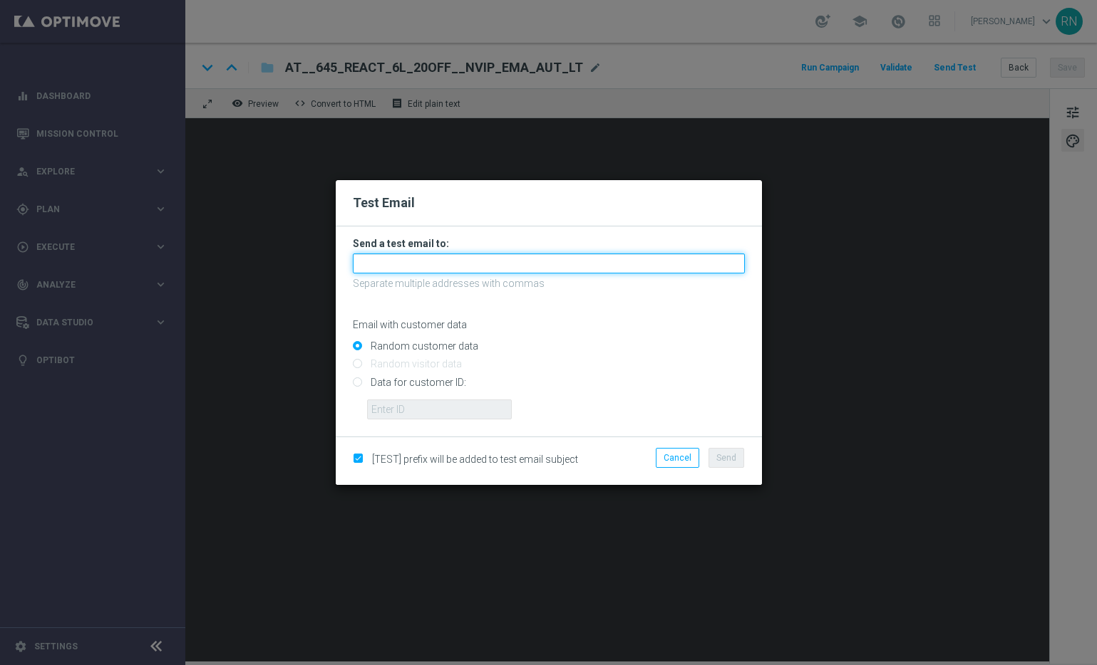
click at [447, 263] on input "text" at bounding box center [549, 264] width 392 height 20
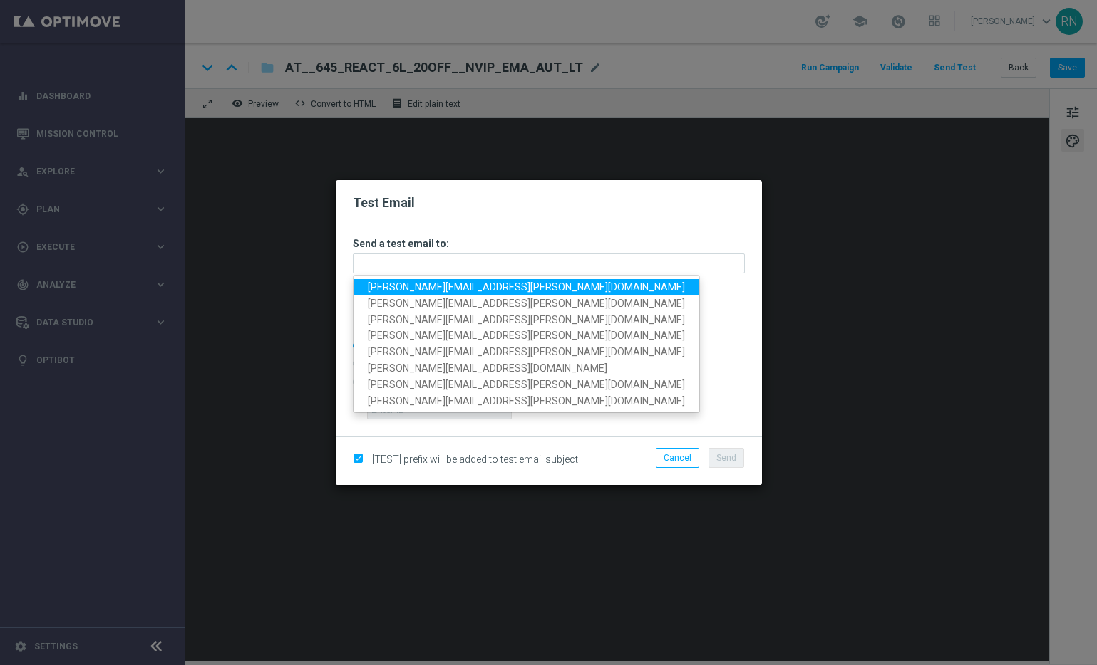
click at [446, 285] on span "[PERSON_NAME][EMAIL_ADDRESS][PERSON_NAME][DOMAIN_NAME]" at bounding box center [526, 286] width 317 height 11
type input "[PERSON_NAME][EMAIL_ADDRESS][PERSON_NAME][DOMAIN_NAME]"
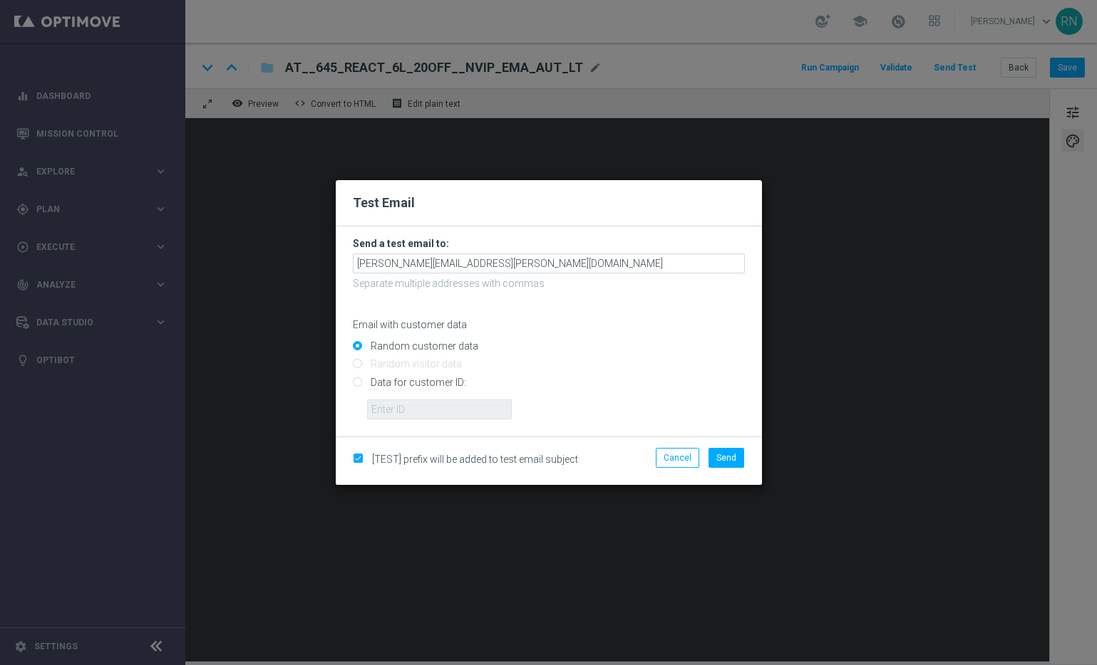
click at [387, 383] on input "Data for customer ID:" at bounding box center [549, 388] width 392 height 20
radio input "true"
click at [415, 409] on input "text" at bounding box center [439, 410] width 145 height 20
paste input "224105369"
type input "224105369"
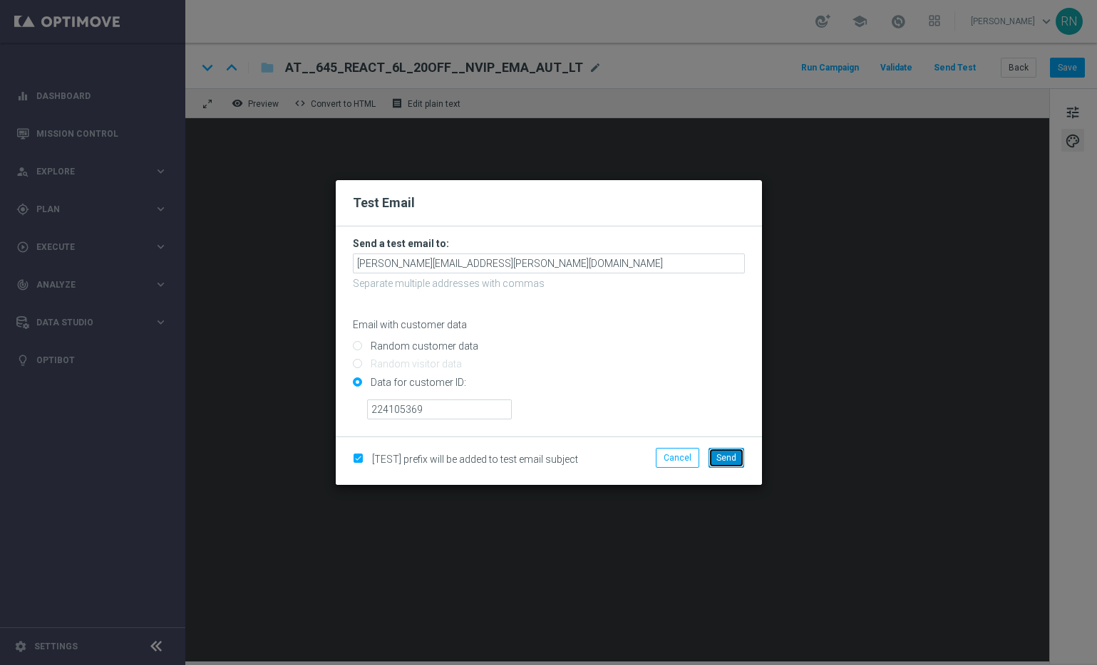
click at [730, 456] on span "Send" at bounding box center [726, 458] width 20 height 10
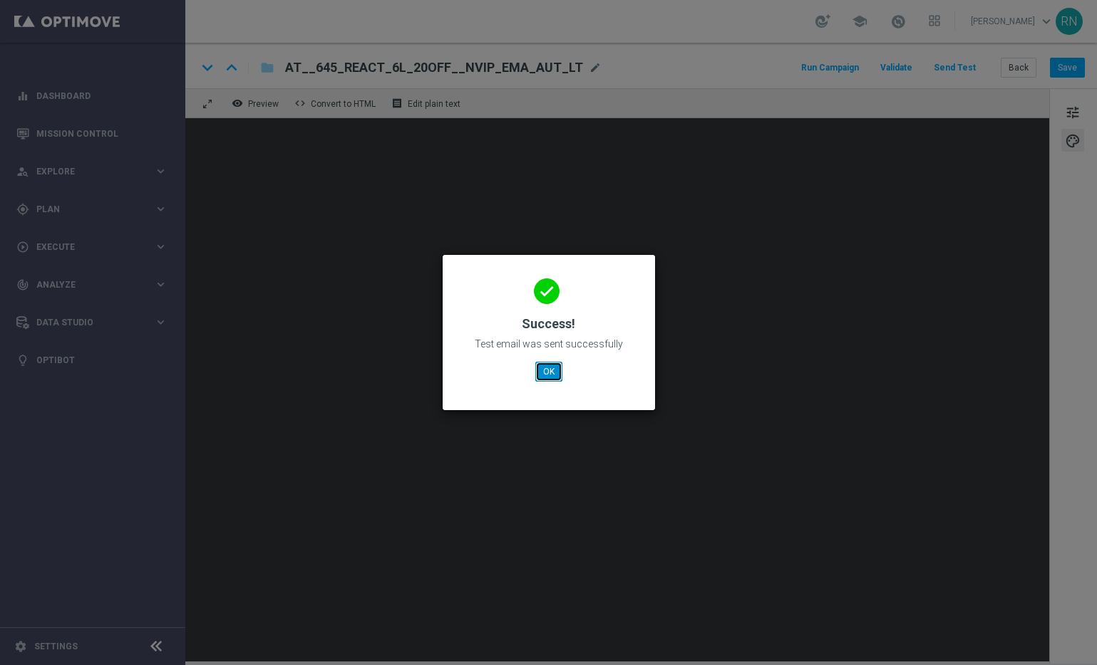
click at [540, 371] on button "OK" at bounding box center [548, 372] width 27 height 20
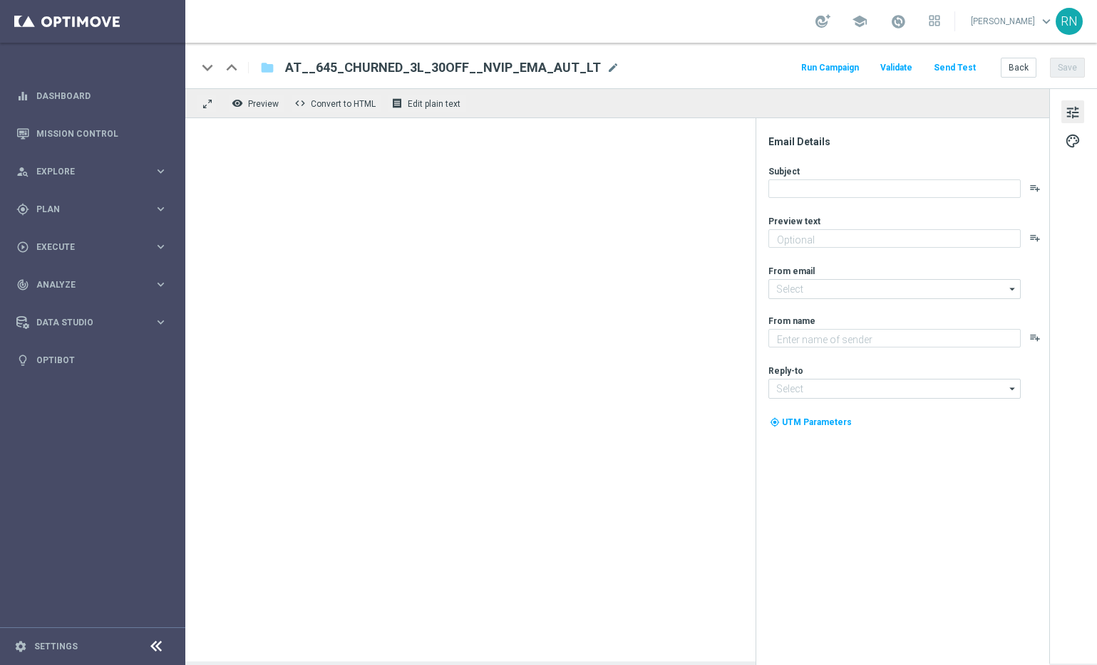
type textarea "30 % Rabatt auf's LOTTO 6 aus 45."
type input "[EMAIL_ADDRESS][DOMAIN_NAME]"
type textarea "Lottoland"
type input "[EMAIL_ADDRESS][DOMAIN_NAME]"
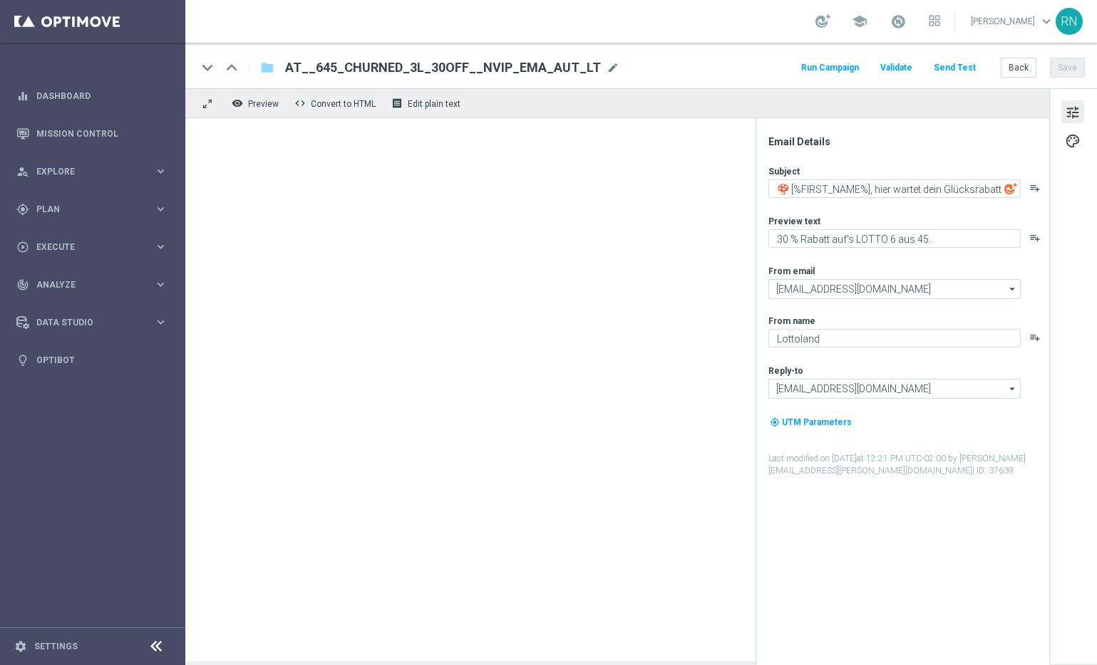
click at [764, 18] on div "school [PERSON_NAME] keyboard_arrow_down RN" at bounding box center [640, 21] width 911 height 43
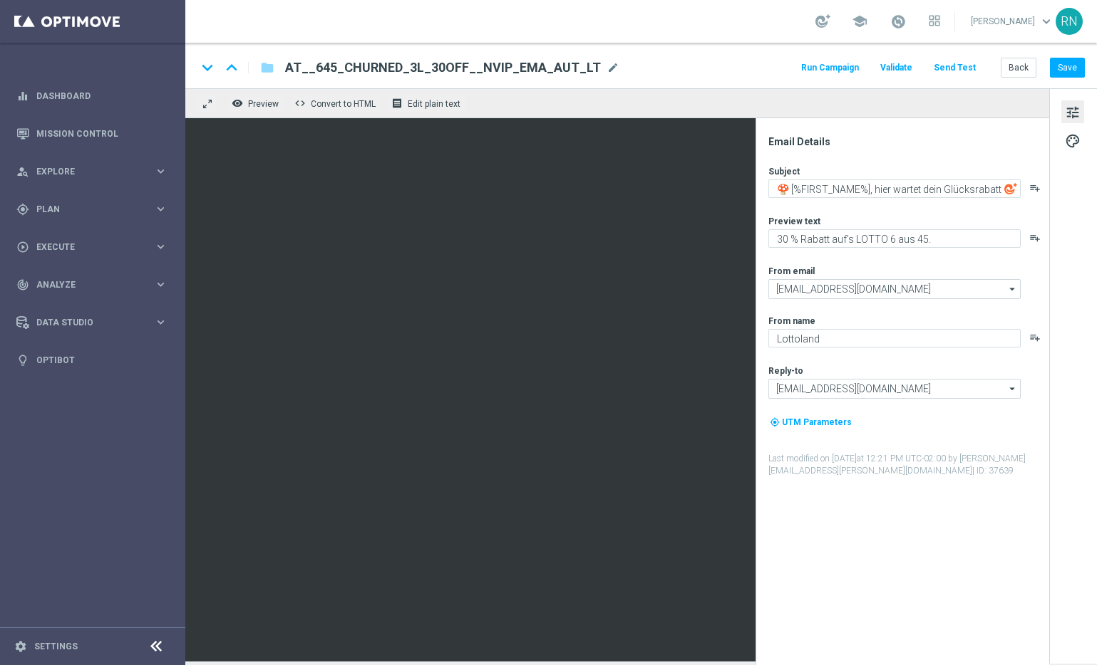
click at [951, 66] on button "Send Test" at bounding box center [954, 67] width 46 height 19
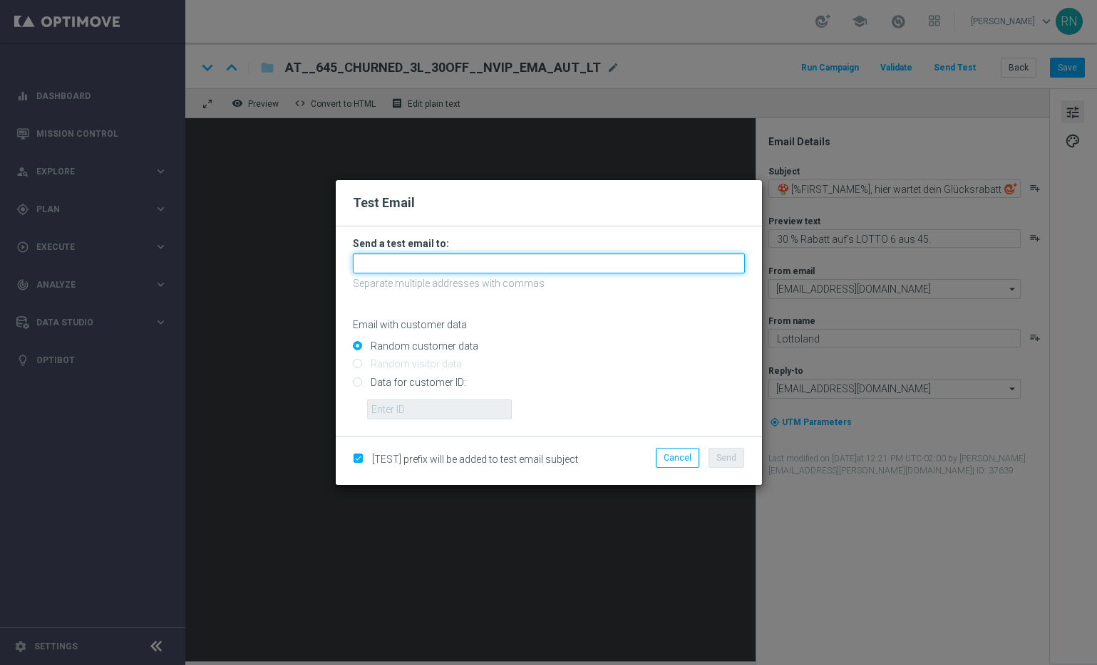
click at [472, 271] on input "text" at bounding box center [549, 264] width 392 height 20
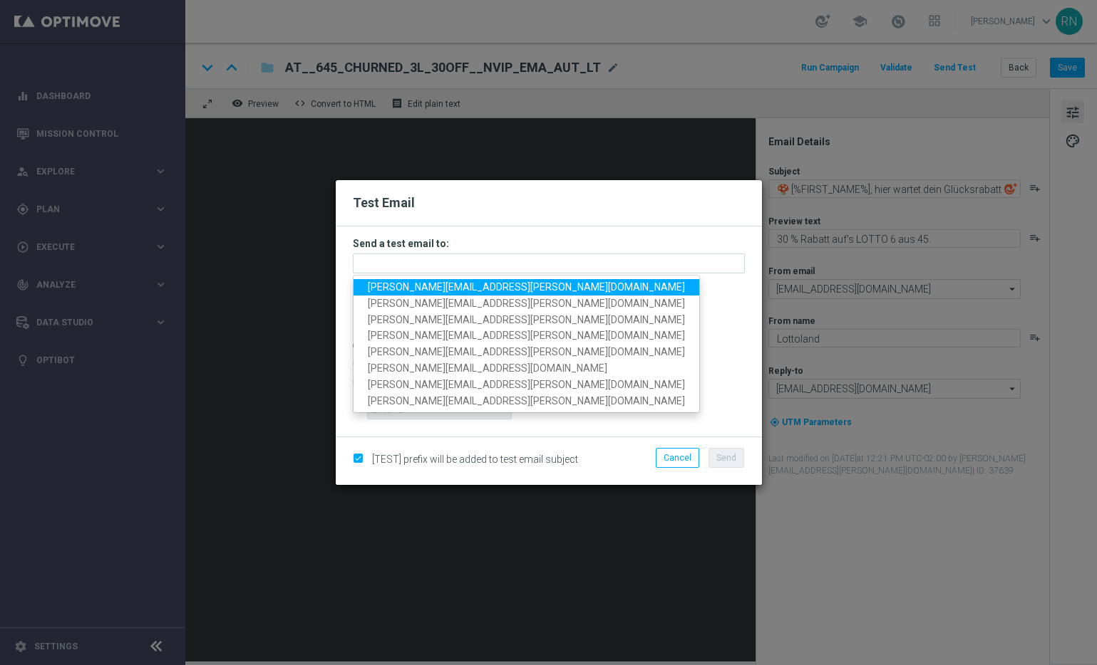
click at [475, 289] on span "[PERSON_NAME][EMAIL_ADDRESS][PERSON_NAME][DOMAIN_NAME]" at bounding box center [526, 286] width 317 height 11
type input "[PERSON_NAME][EMAIL_ADDRESS][PERSON_NAME][DOMAIN_NAME]"
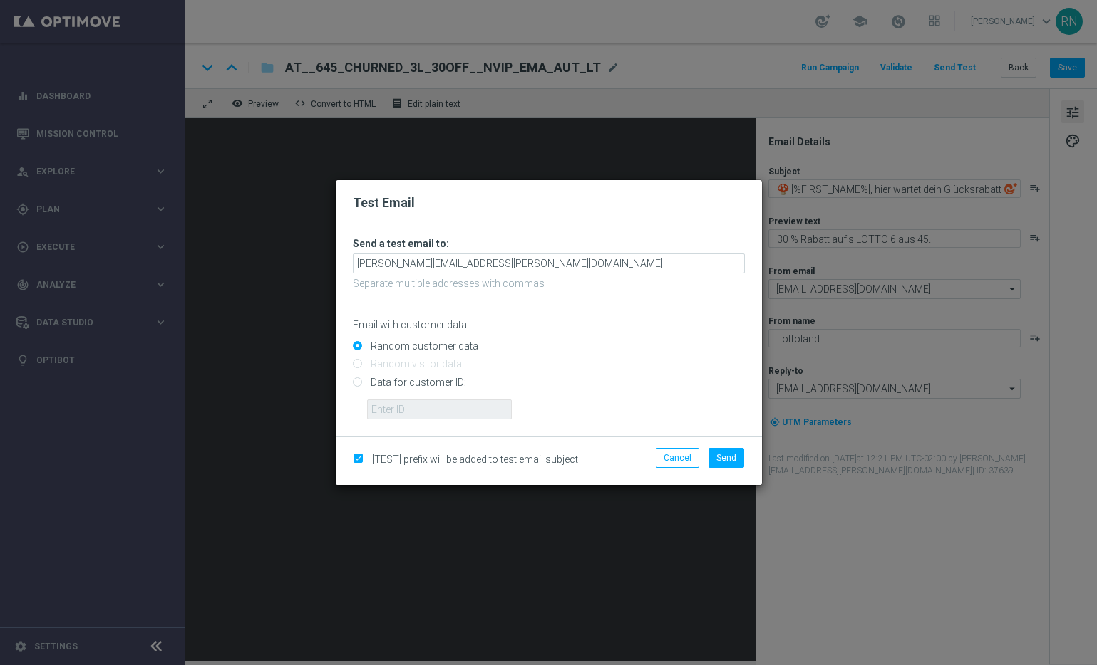
drag, startPoint x: 426, startPoint y: 385, endPoint x: 430, endPoint y: 403, distance: 19.0
click at [426, 386] on input "Data for customer ID:" at bounding box center [549, 388] width 392 height 20
radio input "true"
click at [436, 408] on input "text" at bounding box center [439, 410] width 145 height 20
paste input "224105369"
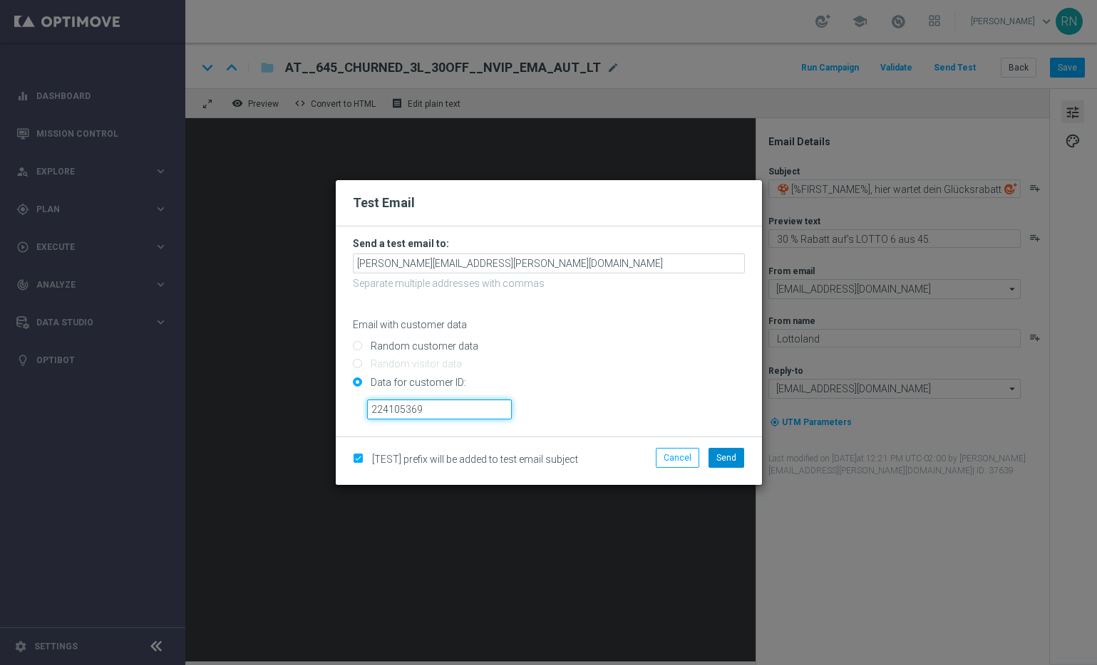
type input "224105369"
click at [722, 458] on span "Send" at bounding box center [726, 458] width 20 height 10
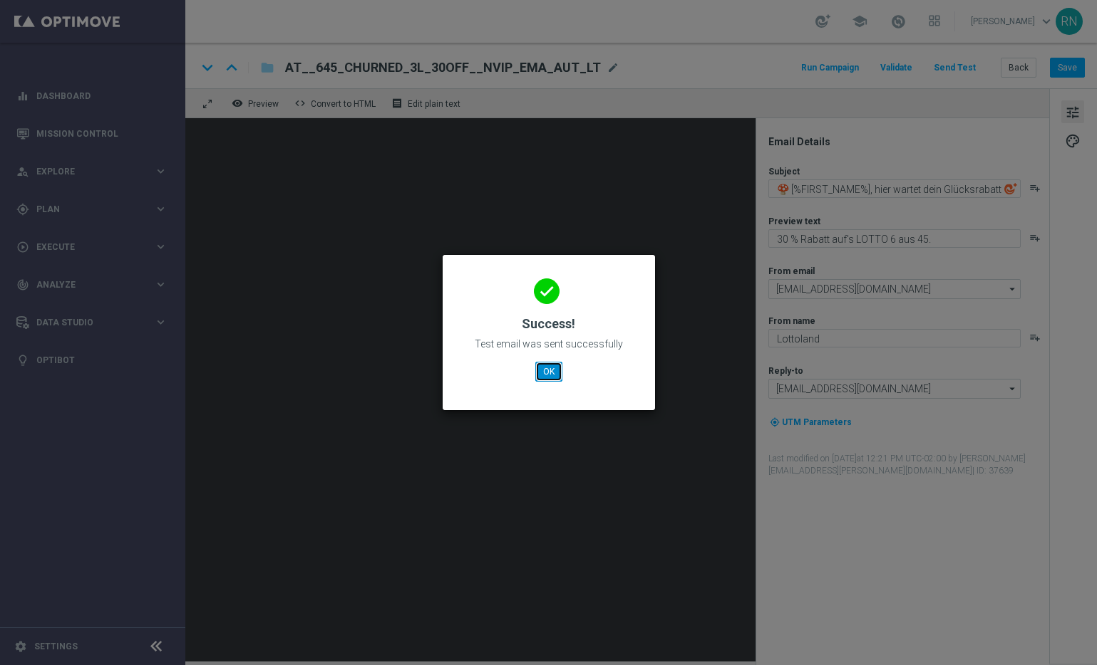
click at [550, 362] on button "OK" at bounding box center [548, 372] width 27 height 20
